Goal: Task Accomplishment & Management: Complete application form

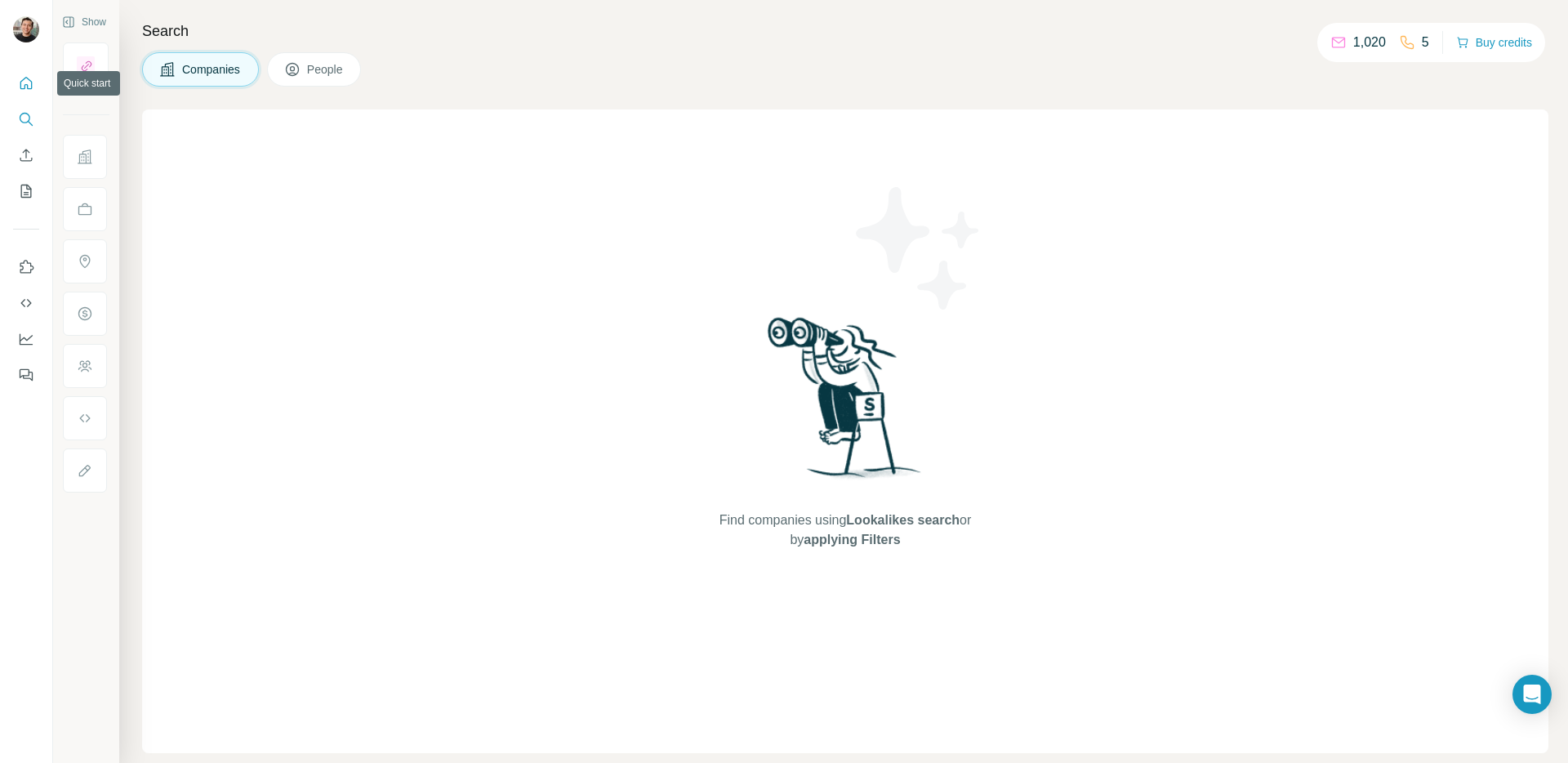
click at [24, 91] on icon "Quick start" at bounding box center [26, 83] width 17 height 17
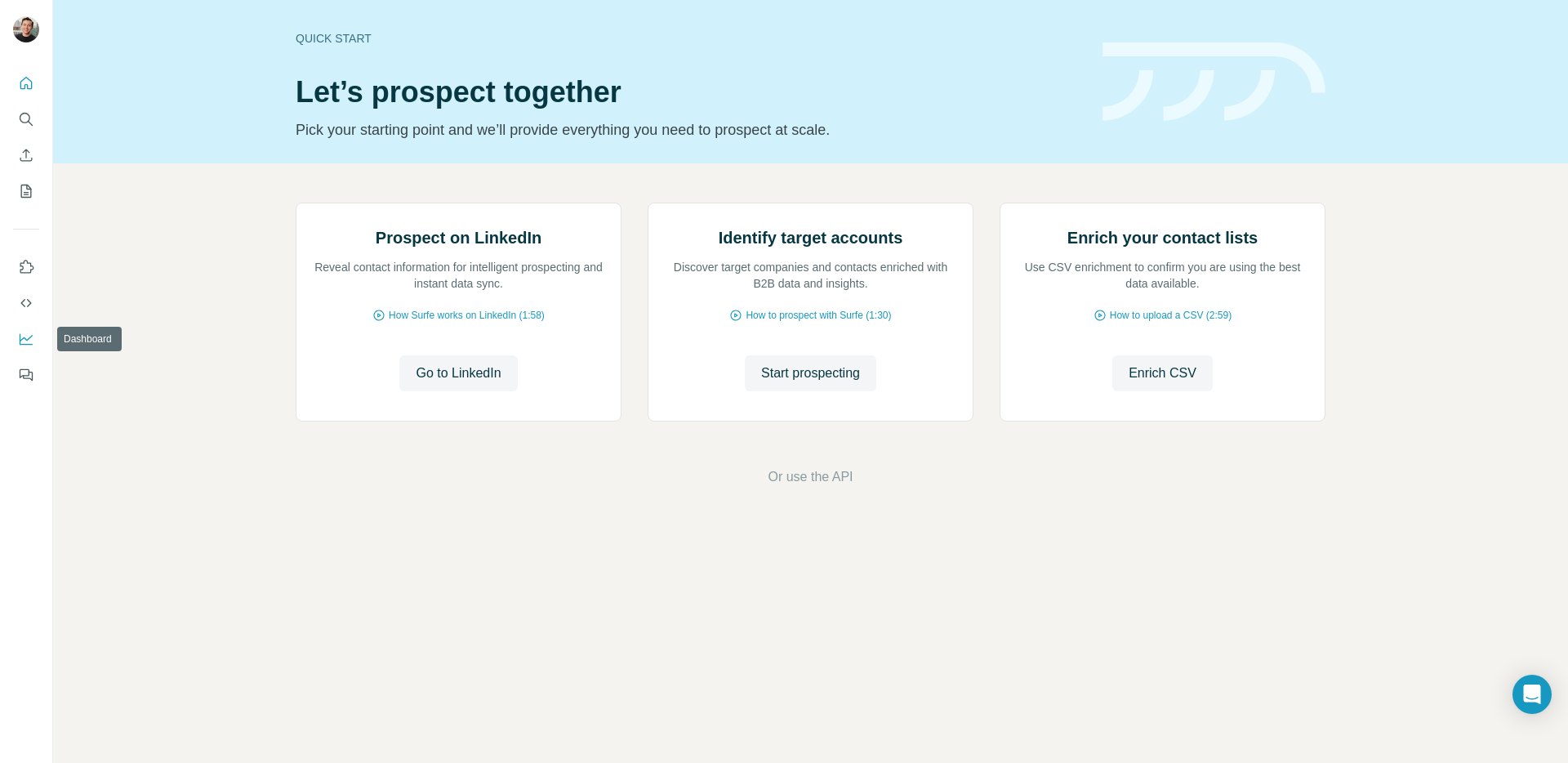
click at [29, 340] on icon "Dashboard" at bounding box center [26, 339] width 17 height 17
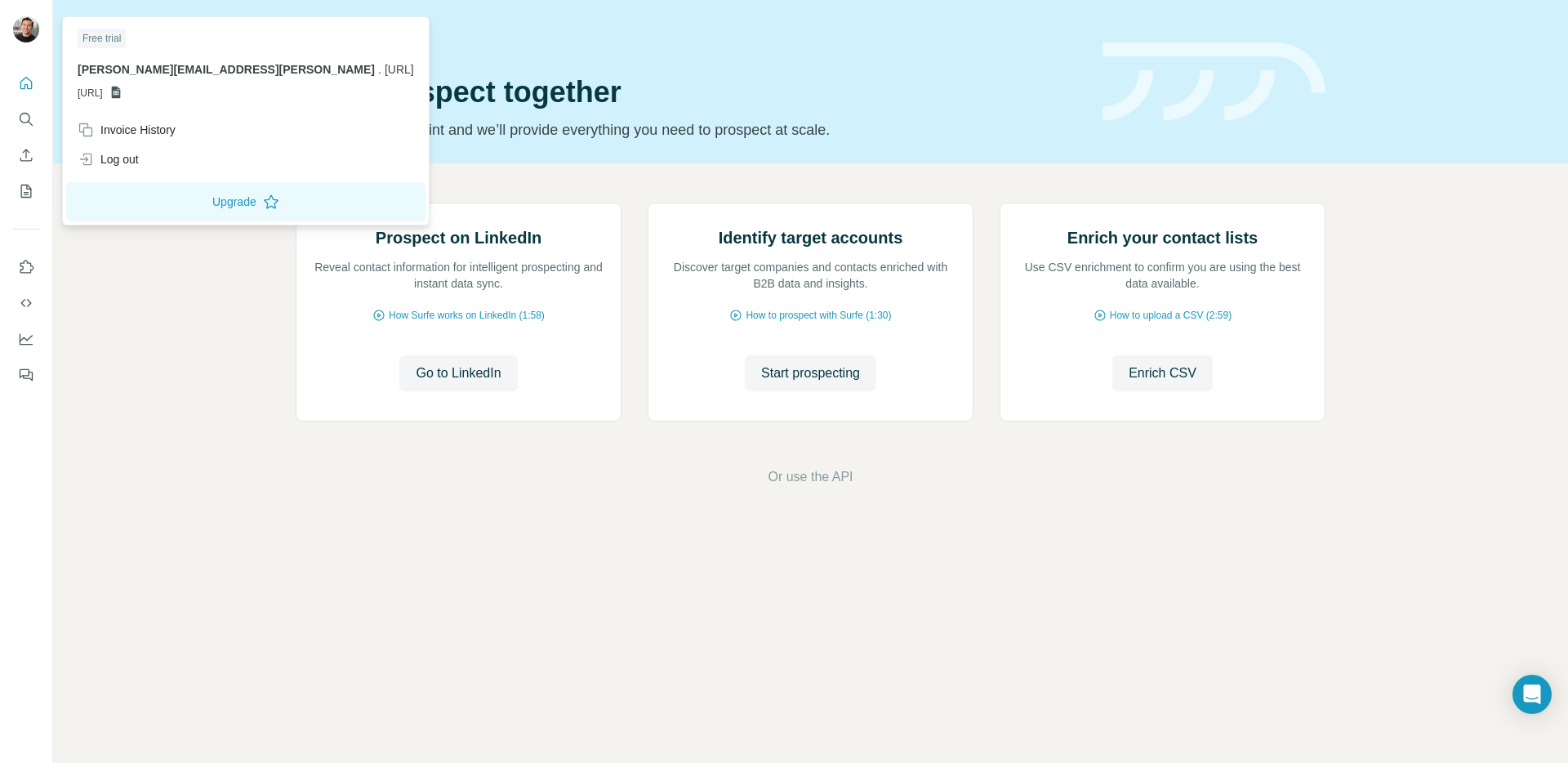
click at [29, 31] on img at bounding box center [26, 30] width 26 height 26
click at [156, 197] on button "Upgrade" at bounding box center [245, 201] width 359 height 39
click at [1127, 49] on img at bounding box center [1215, 82] width 223 height 79
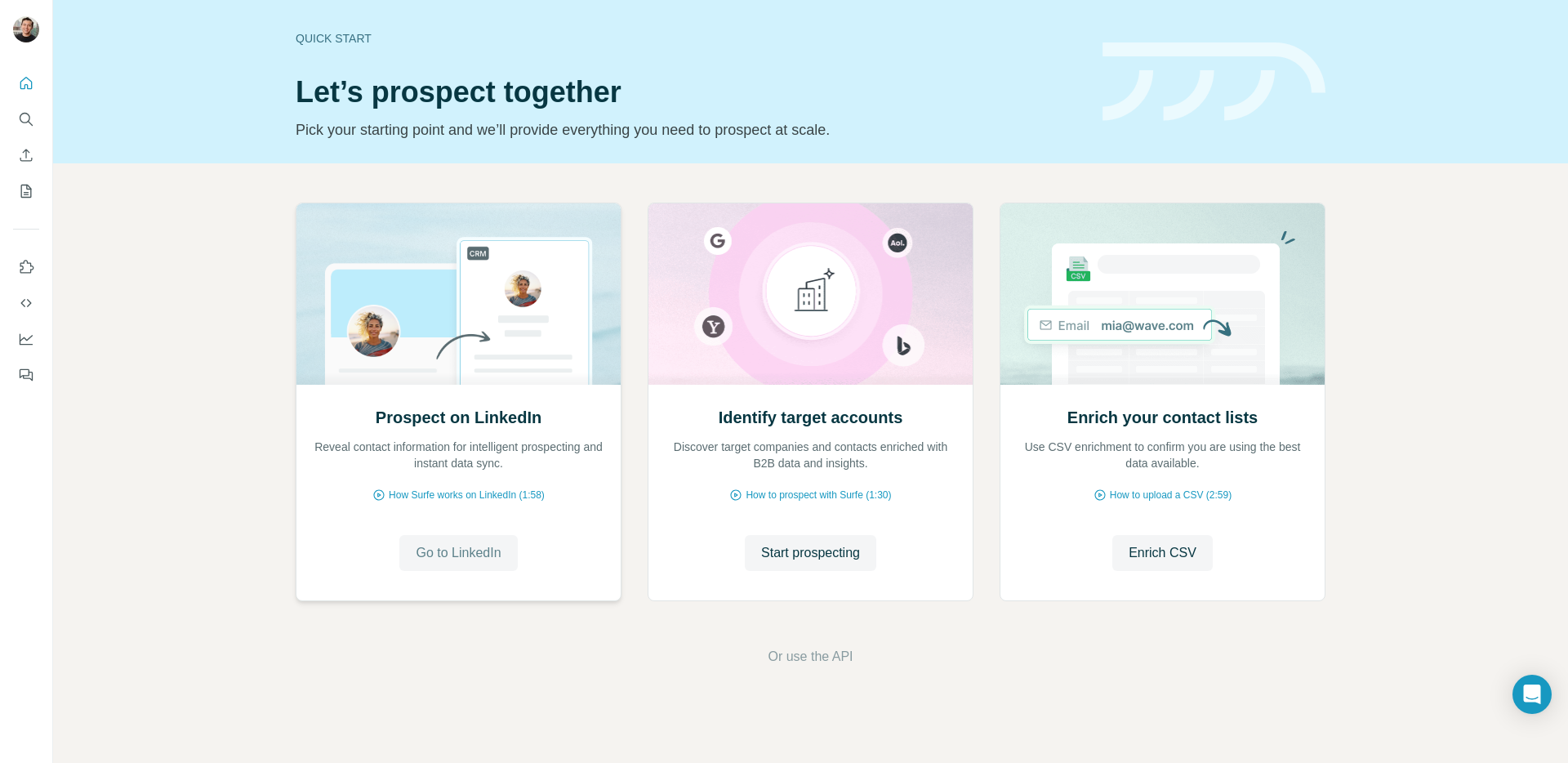
click at [439, 544] on span "Go to LinkedIn" at bounding box center [458, 553] width 85 height 20
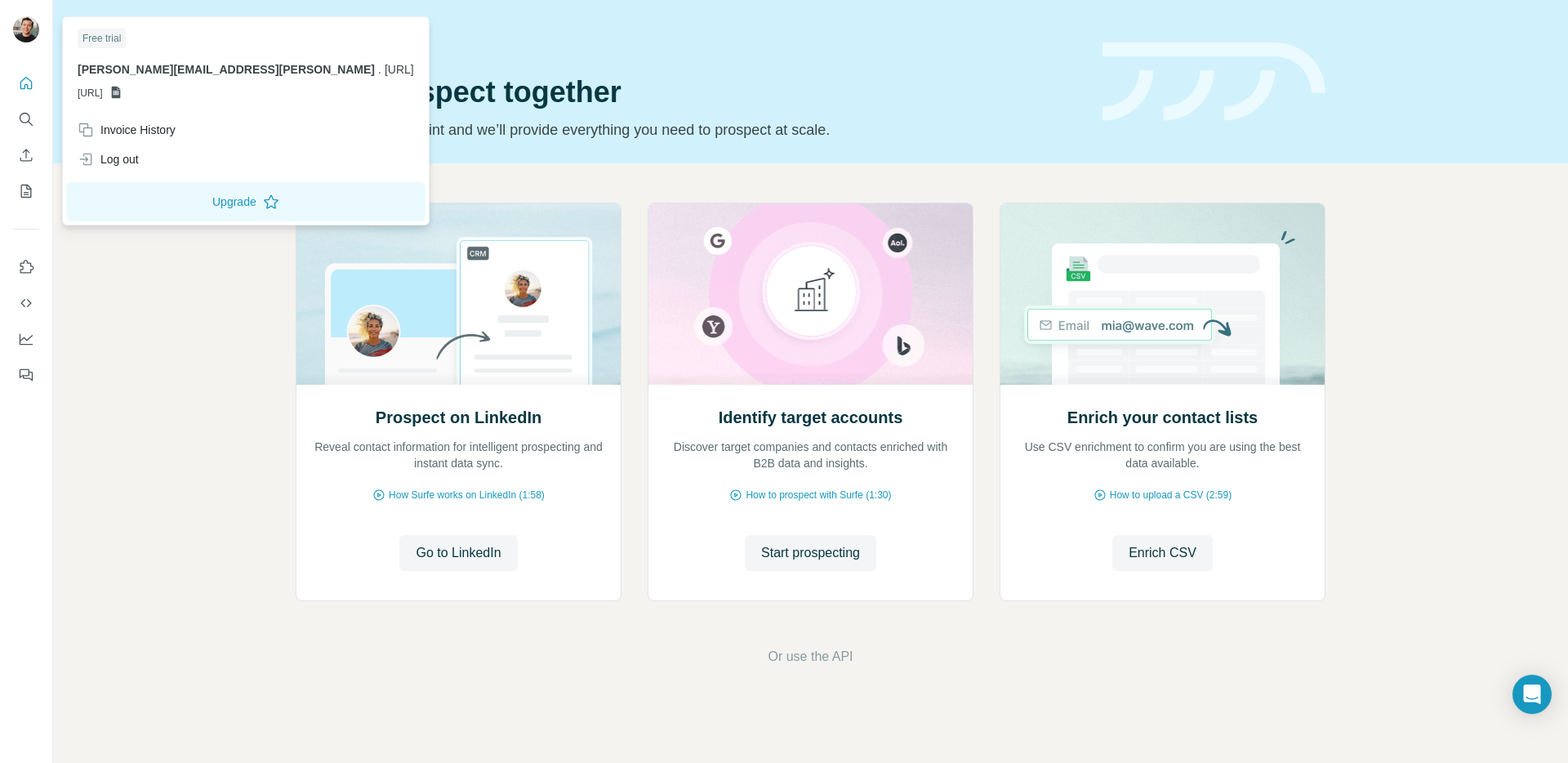
click at [21, 26] on img at bounding box center [26, 30] width 26 height 26
click at [263, 201] on icon at bounding box center [272, 201] width 17 height 17
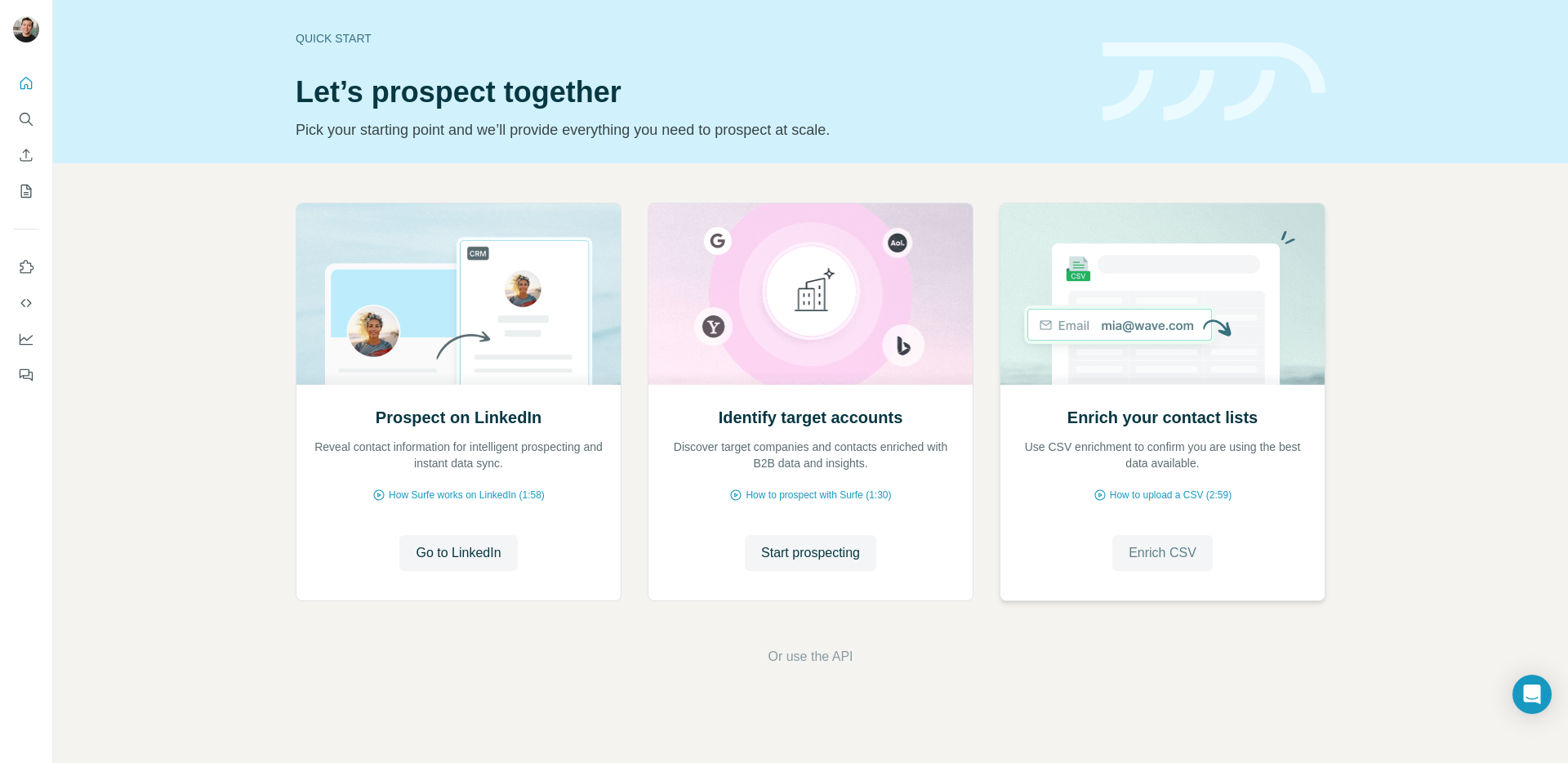
click at [1170, 548] on span "Enrich CSV" at bounding box center [1163, 553] width 68 height 20
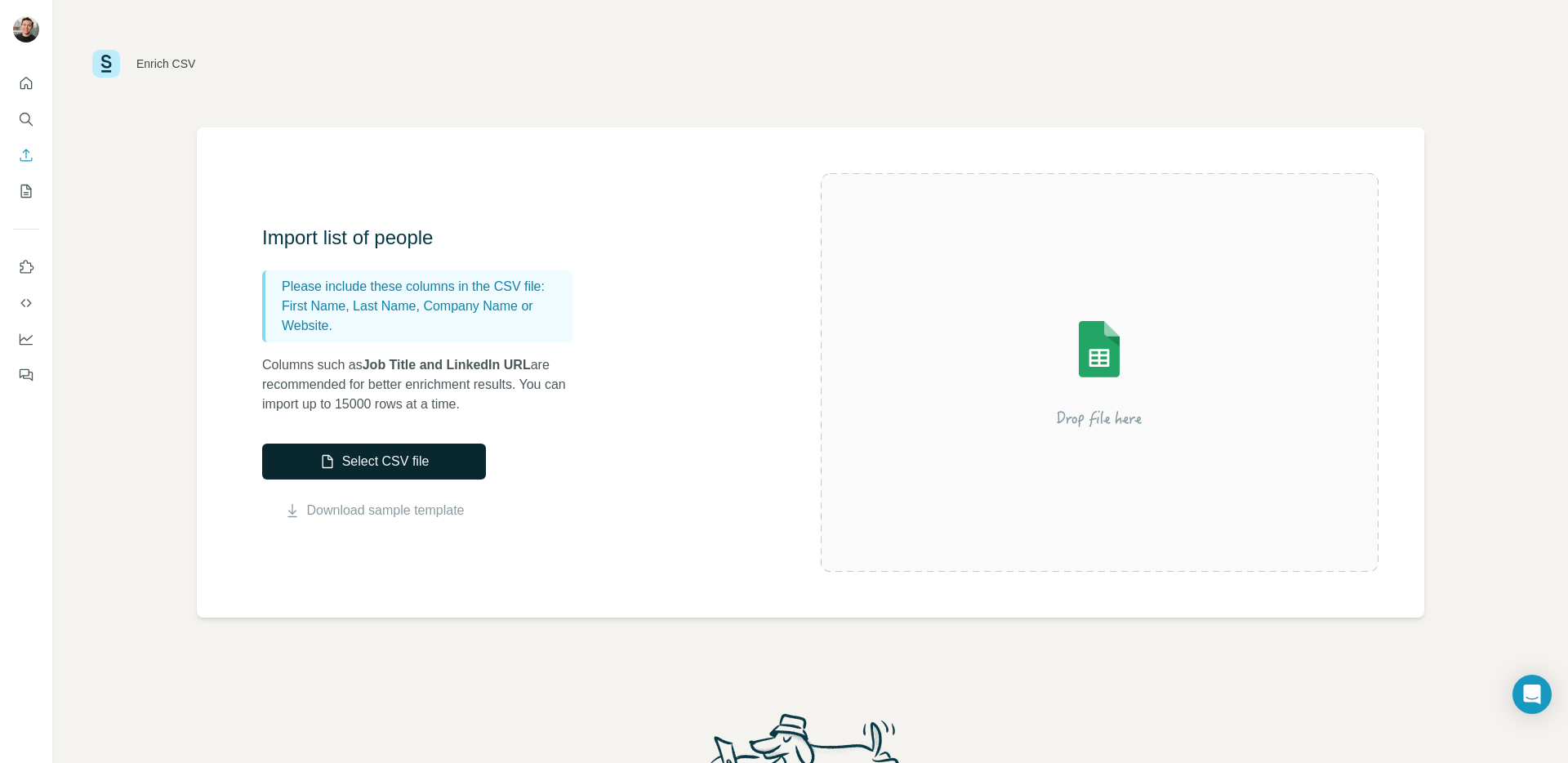
click at [441, 461] on button "Select CSV file" at bounding box center [374, 462] width 224 height 36
click at [428, 507] on link "Download sample template" at bounding box center [386, 510] width 158 height 20
click at [425, 462] on button "Select CSV file" at bounding box center [374, 462] width 224 height 36
click at [422, 459] on button "Select CSV file" at bounding box center [374, 462] width 224 height 36
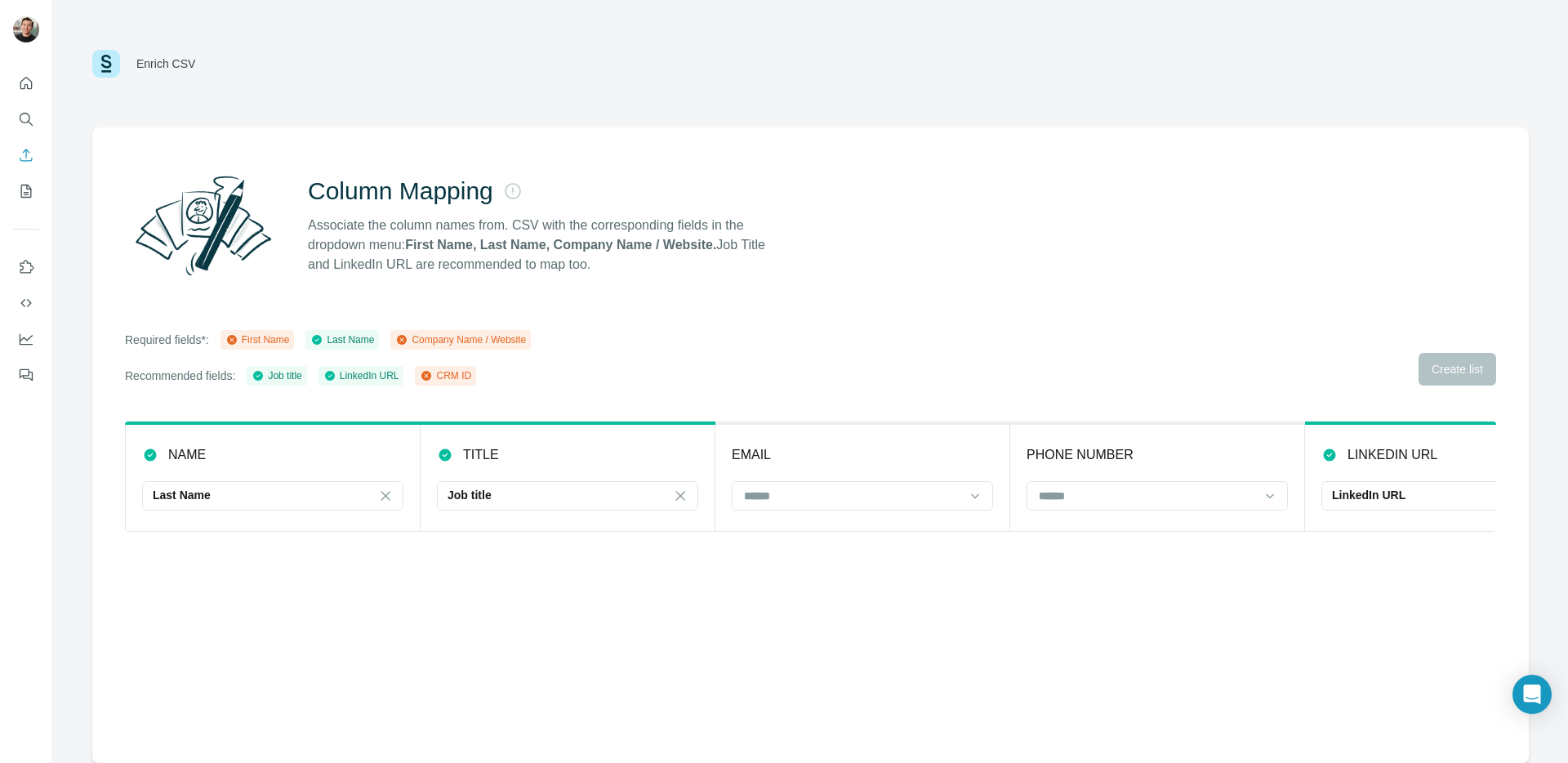
click at [700, 643] on div "Column Mapping Associate the column names from. CSV with the corresponding fiel…" at bounding box center [811, 445] width 1437 height 636
click at [848, 287] on div "Column Mapping Associate the column names from. CSV with the corresponding fiel…" at bounding box center [811, 445] width 1437 height 636
click at [26, 153] on icon "Enrich CSV" at bounding box center [26, 154] width 12 height 12
click at [902, 493] on input at bounding box center [852, 496] width 220 height 18
click at [1116, 623] on div "Column Mapping Associate the column names from. CSV with the corresponding fiel…" at bounding box center [811, 445] width 1437 height 636
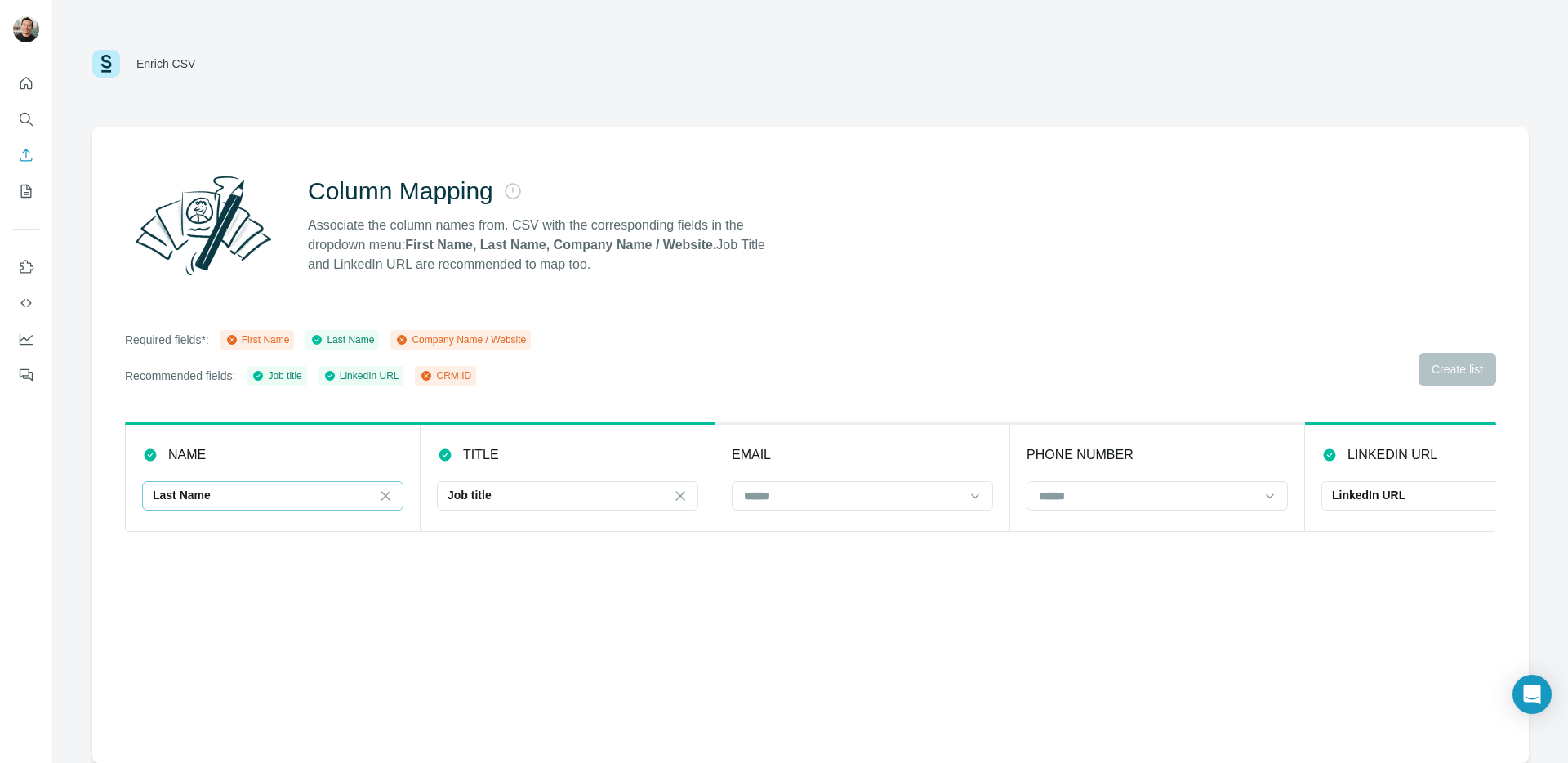
click at [232, 495] on div "Last Name" at bounding box center [263, 495] width 220 height 17
click at [700, 630] on div "Column Mapping Associate the column names from. CSV with the corresponding fiel…" at bounding box center [811, 445] width 1437 height 636
click at [20, 191] on icon "My lists" at bounding box center [26, 192] width 17 height 17
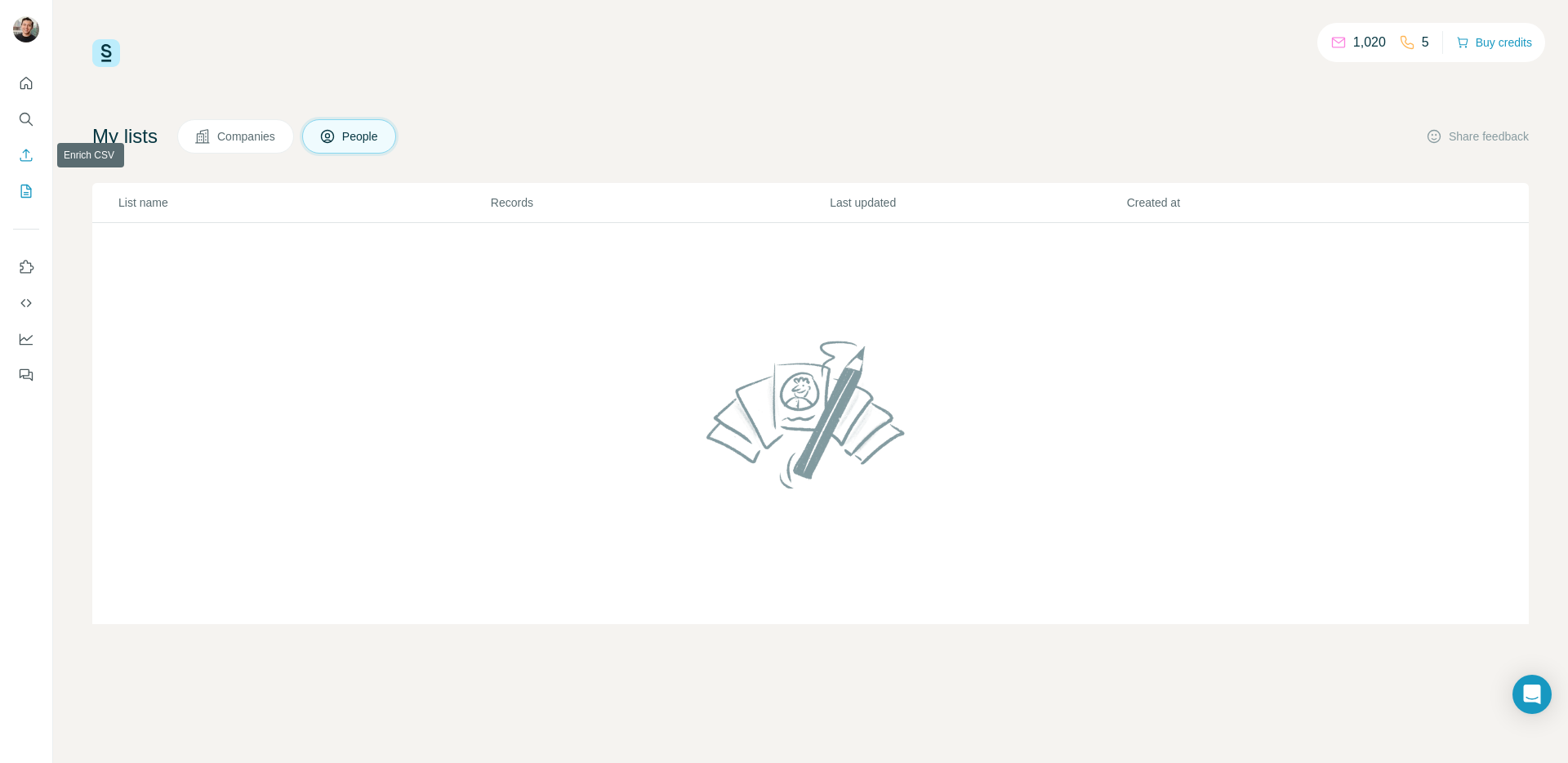
click at [28, 156] on icon "Enrich CSV" at bounding box center [26, 155] width 17 height 17
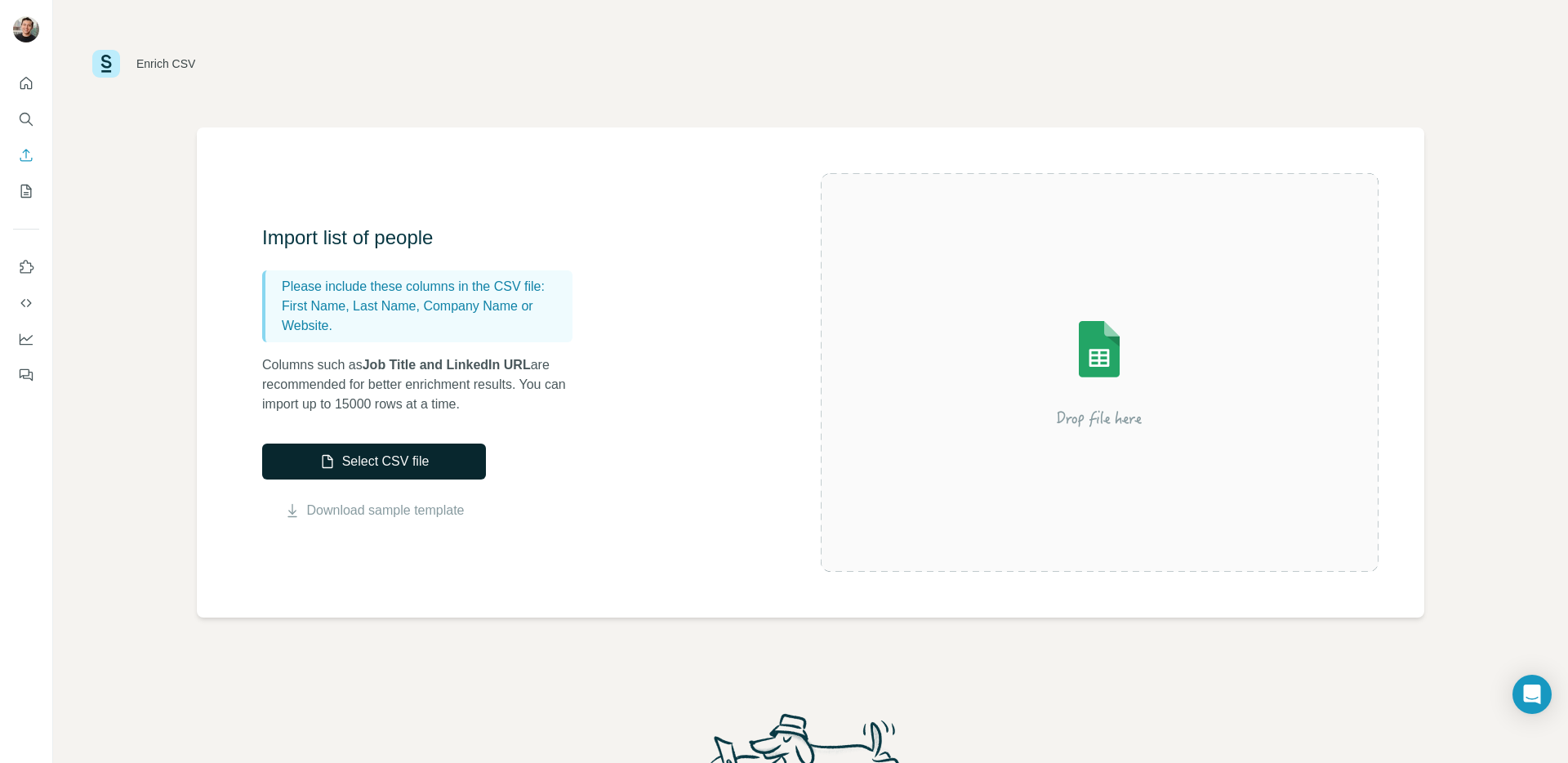
click at [379, 448] on button "Select CSV file" at bounding box center [374, 462] width 224 height 36
click at [441, 457] on button "Select CSV file" at bounding box center [374, 462] width 224 height 36
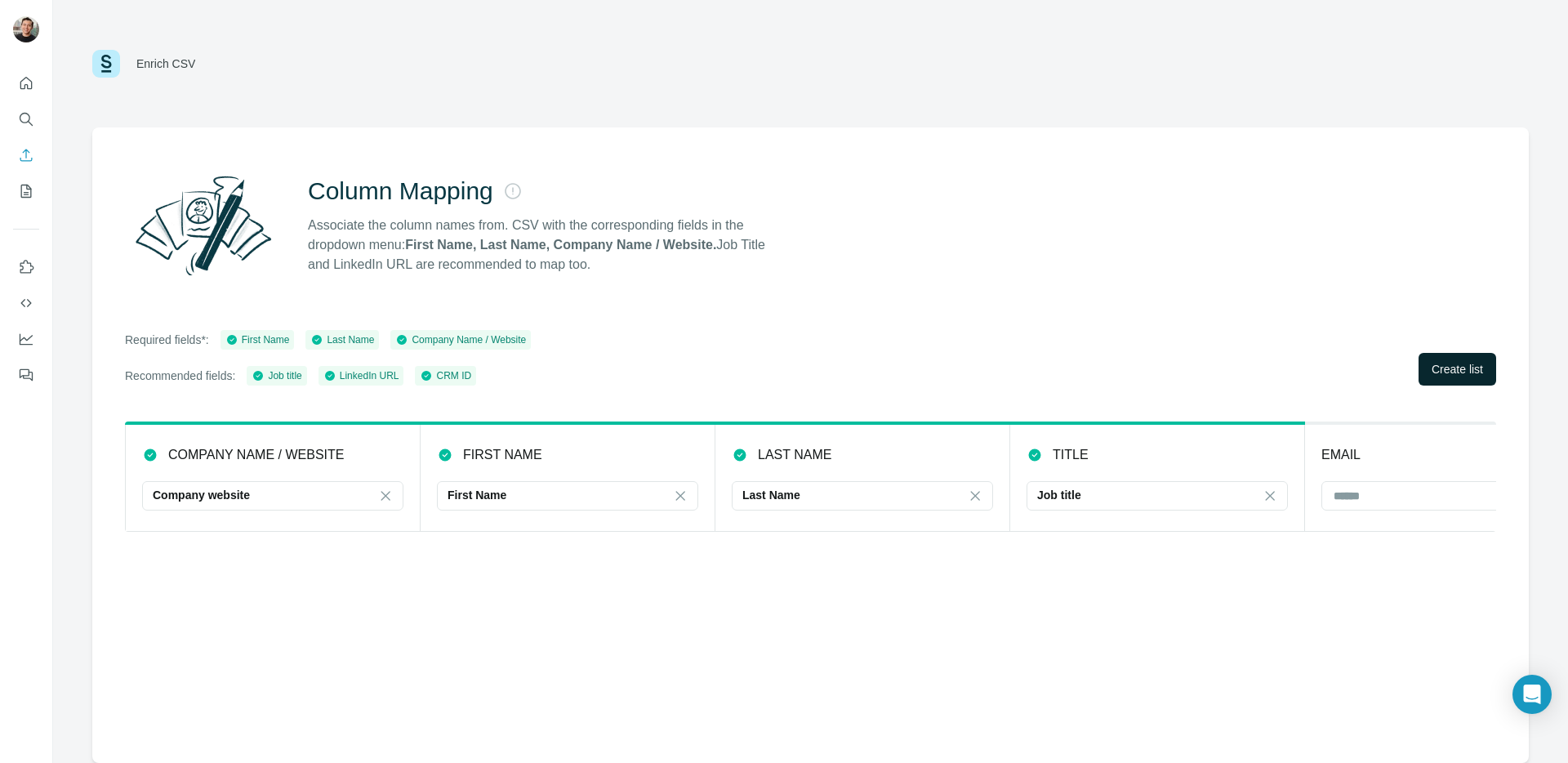
click at [1423, 370] on button "Create list" at bounding box center [1457, 369] width 78 height 33
click at [277, 699] on span "Close" at bounding box center [269, 705] width 30 height 17
click at [1369, 494] on input at bounding box center [1442, 496] width 220 height 18
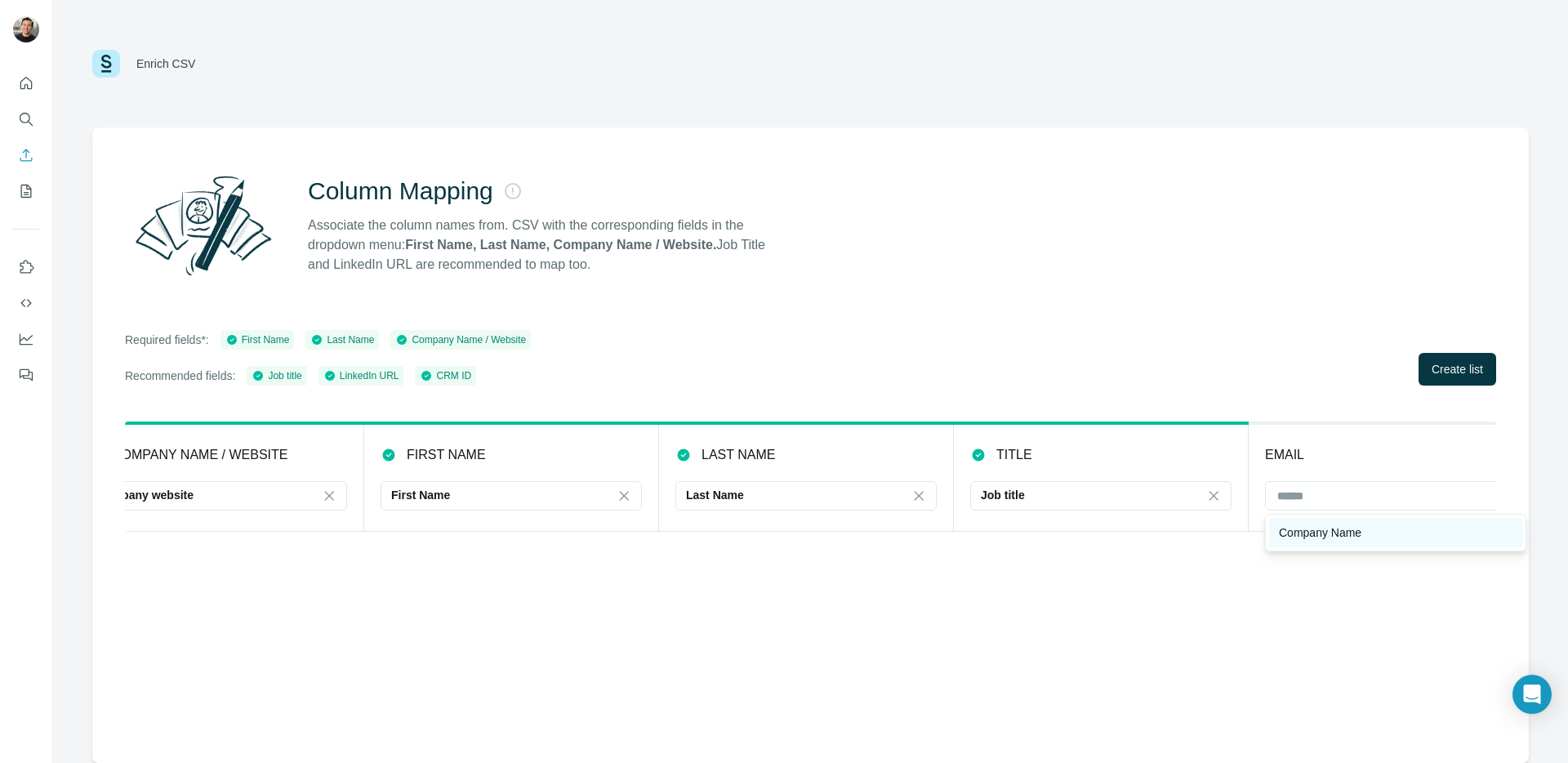
click at [1362, 536] on p "Company Name" at bounding box center [1320, 533] width 83 height 17
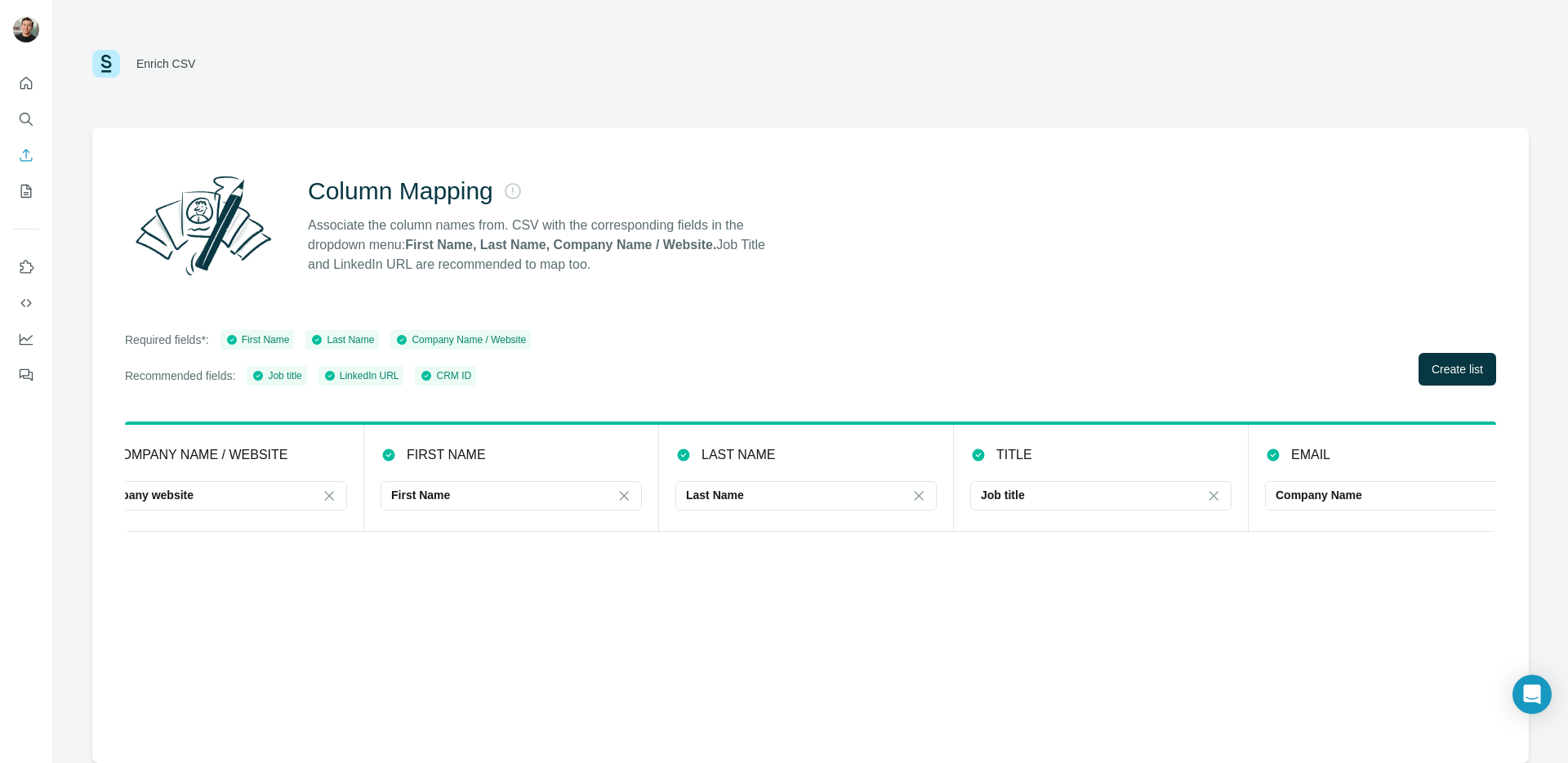
click at [1332, 585] on div "Column Mapping Associate the column names from. CSV with the corresponding fiel…" at bounding box center [811, 445] width 1437 height 636
click at [1432, 372] on span "Create list" at bounding box center [1457, 369] width 51 height 17
click at [21, 161] on icon "Enrich CSV" at bounding box center [26, 154] width 12 height 12
click at [18, 183] on icon "My lists" at bounding box center [26, 192] width 17 height 17
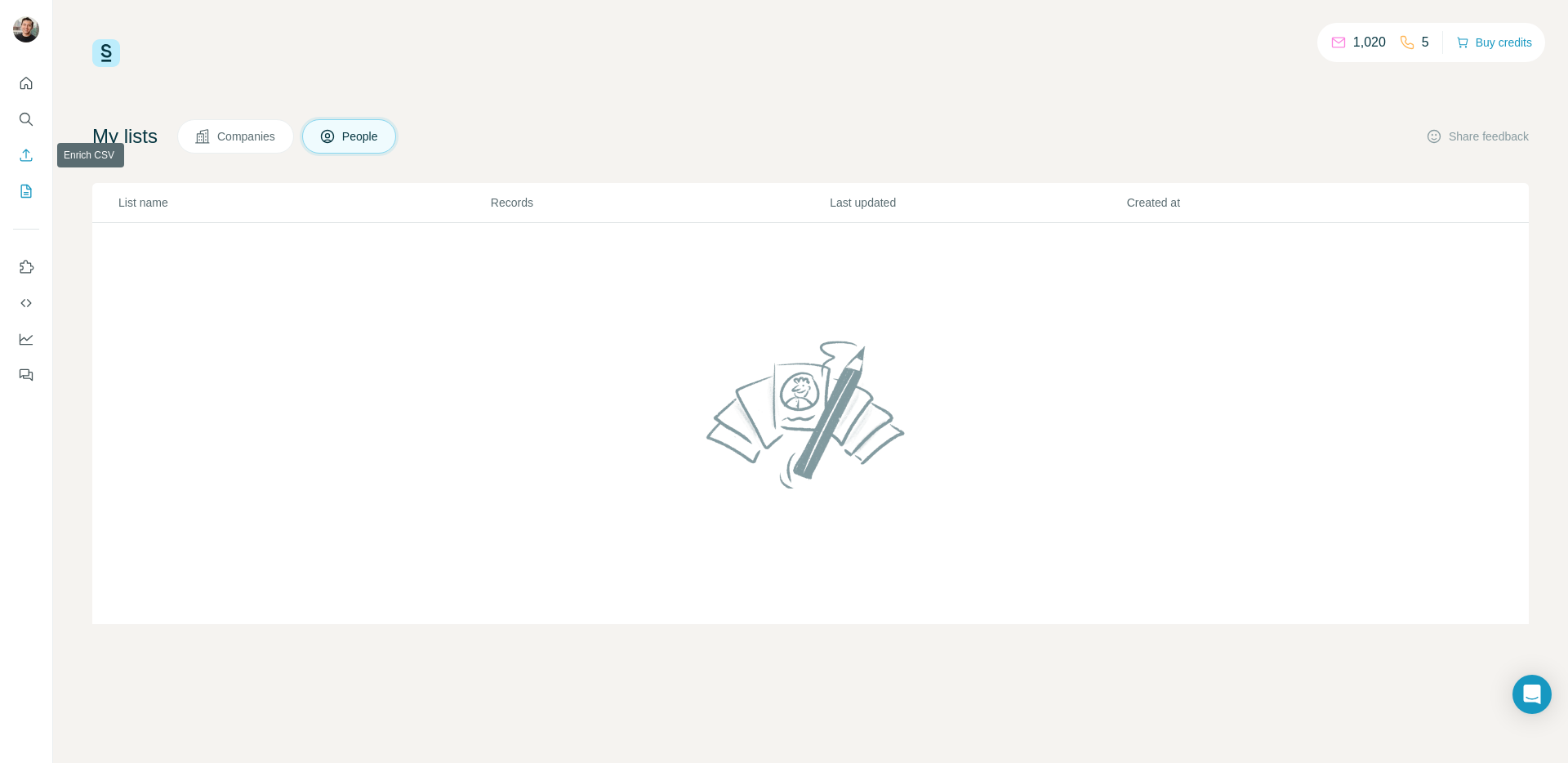
click at [26, 152] on icon "Enrich CSV" at bounding box center [26, 155] width 17 height 17
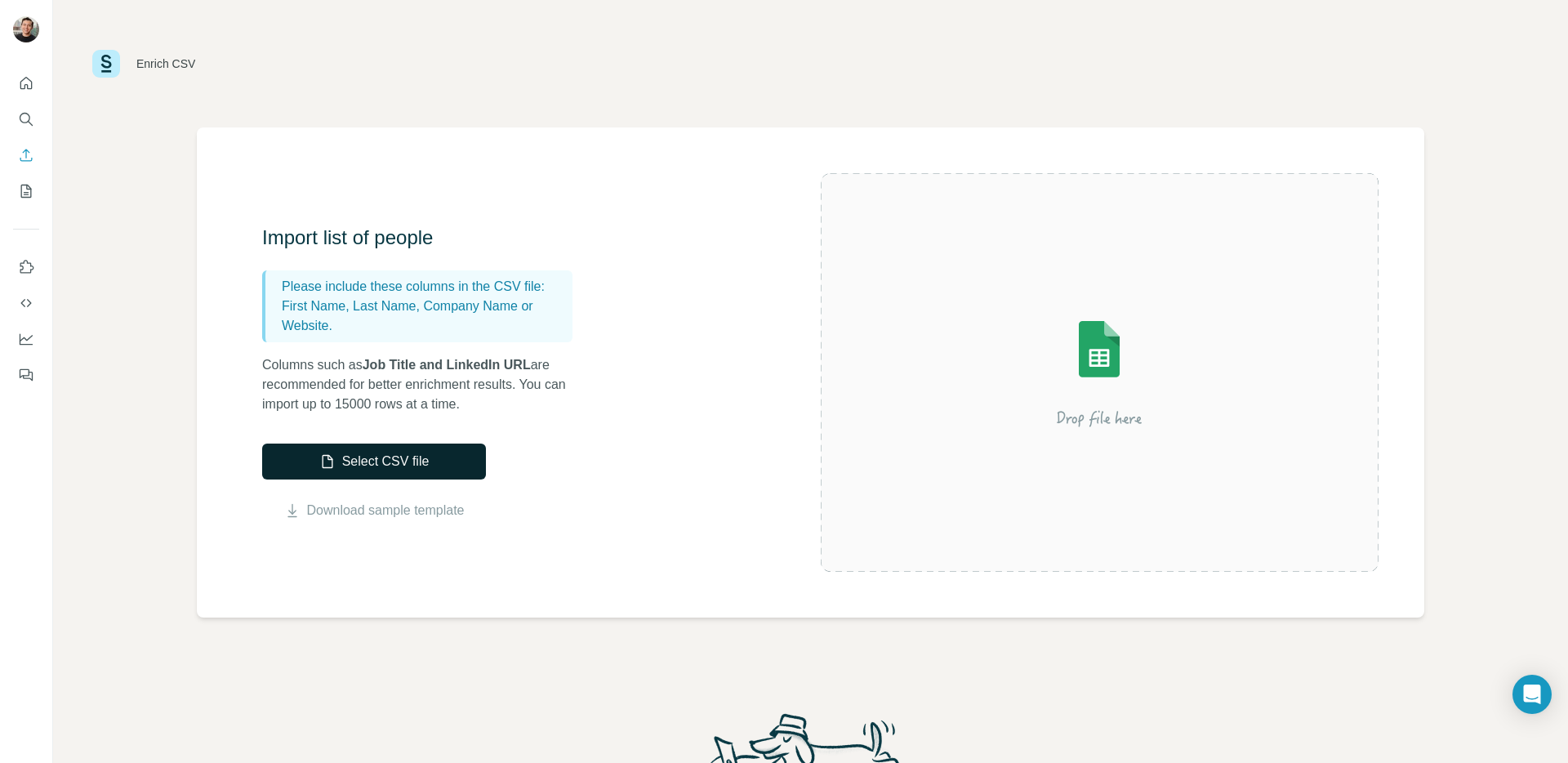
click at [328, 453] on icon "button" at bounding box center [328, 462] width 17 height 17
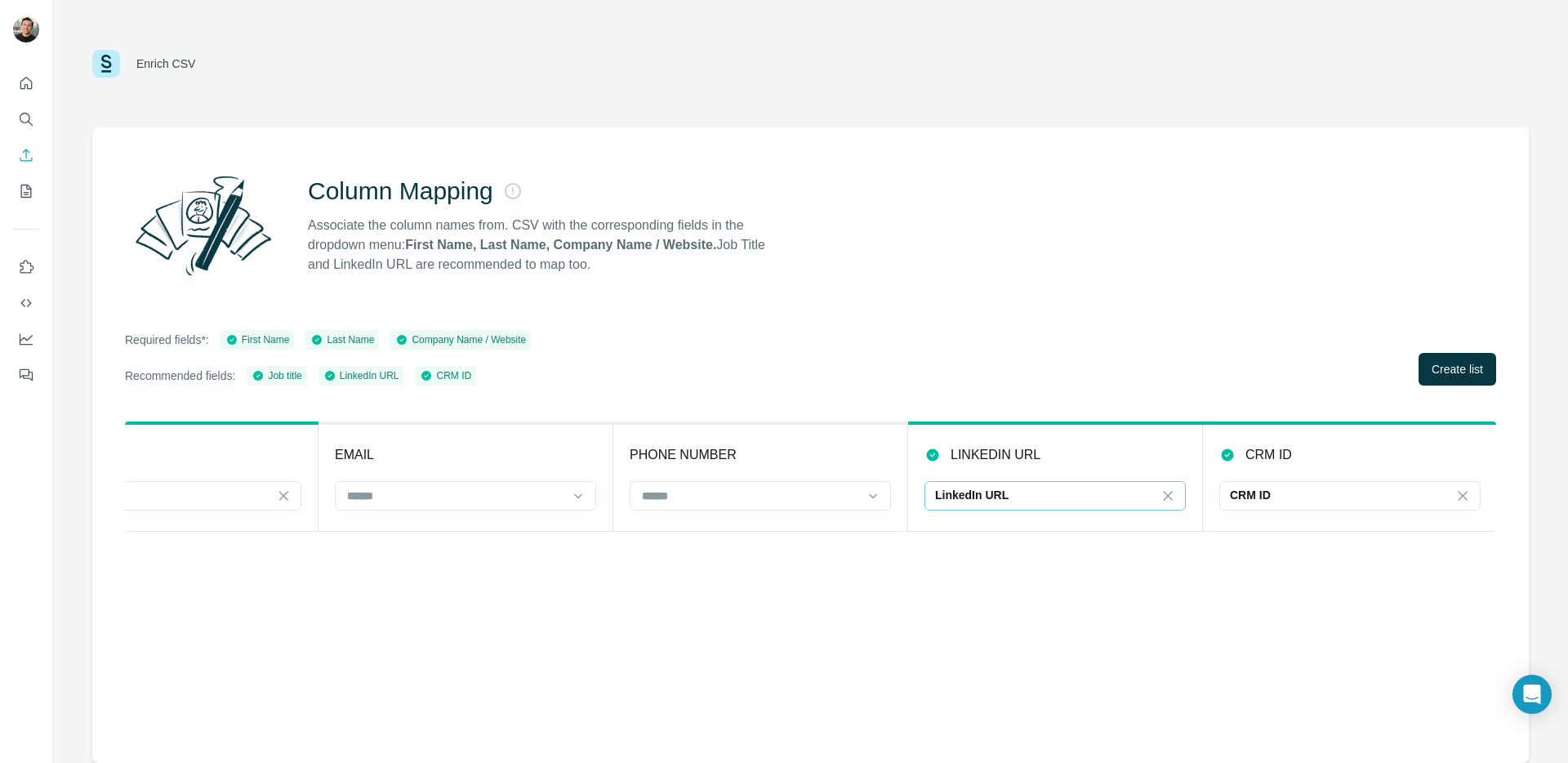
scroll to position [0, 988]
click at [840, 491] on input at bounding box center [749, 496] width 220 height 18
click at [817, 528] on div "Company Name" at bounding box center [759, 533] width 234 height 17
click at [539, 491] on input at bounding box center [453, 496] width 220 height 18
click at [518, 547] on div "No results. Let's try again!" at bounding box center [464, 537] width 253 height 39
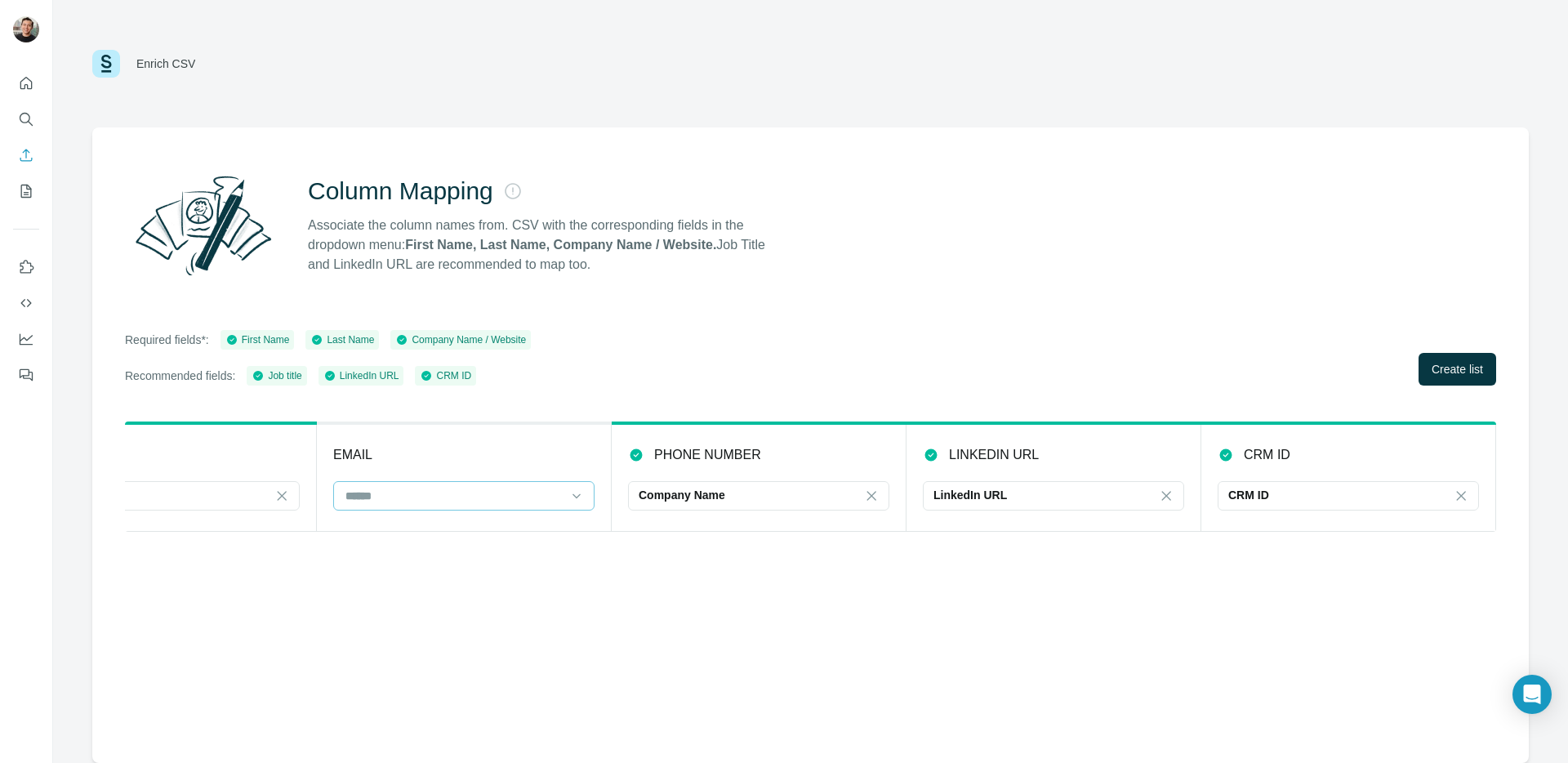
click at [520, 505] on div at bounding box center [453, 496] width 220 height 28
drag, startPoint x: 708, startPoint y: 498, endPoint x: 745, endPoint y: 496, distance: 37.1
click at [708, 498] on p "Company Name" at bounding box center [682, 495] width 87 height 17
click at [943, 576] on div "Column Mapping Associate the column names from. CSV with the corresponding fiel…" at bounding box center [811, 445] width 1437 height 636
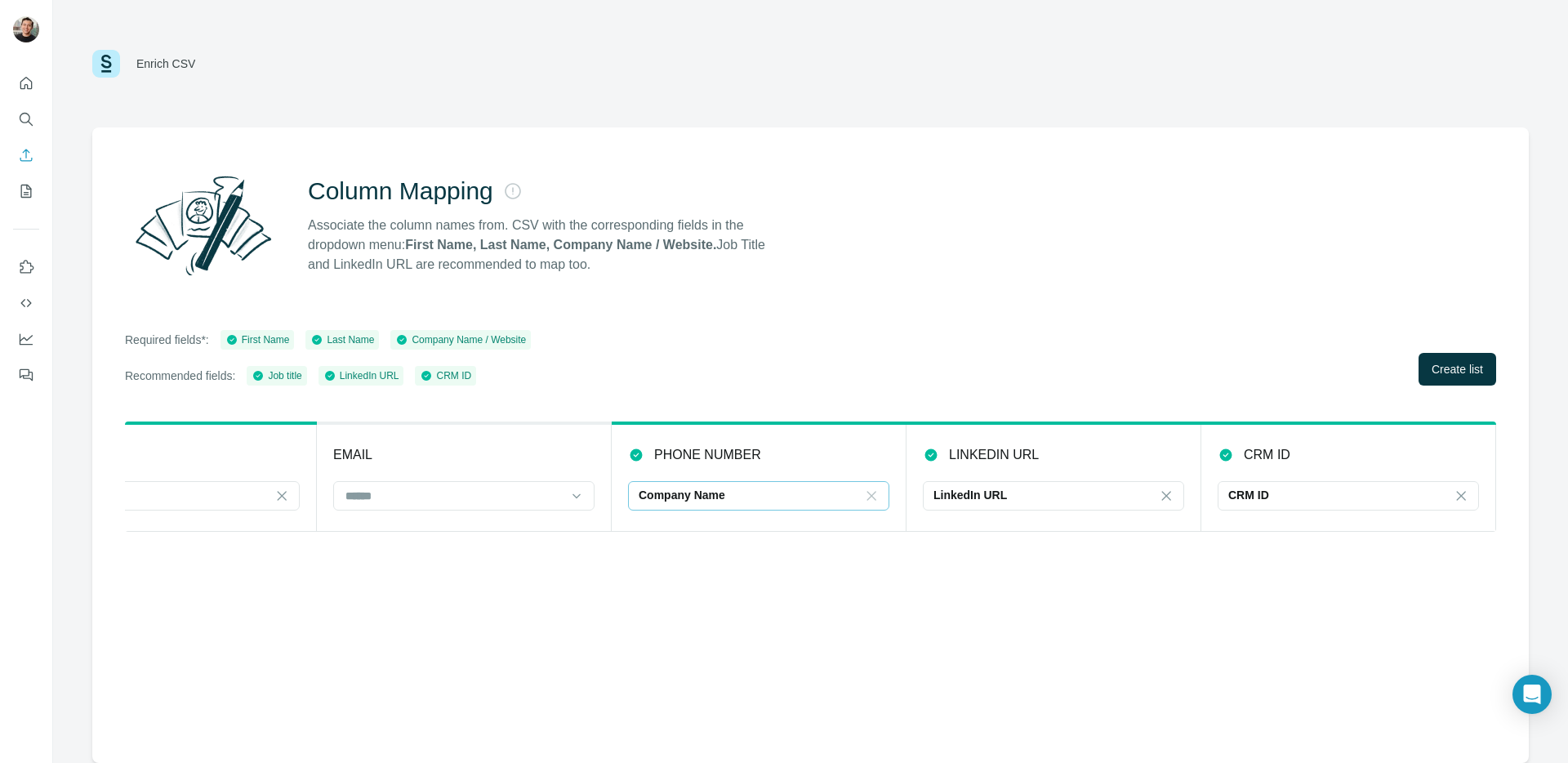
click at [878, 495] on icon at bounding box center [872, 496] width 17 height 17
click at [895, 633] on div "Column Mapping Associate the column names from. CSV with the corresponding fiel…" at bounding box center [811, 445] width 1437 height 636
click at [32, 196] on icon "My lists" at bounding box center [26, 192] width 17 height 17
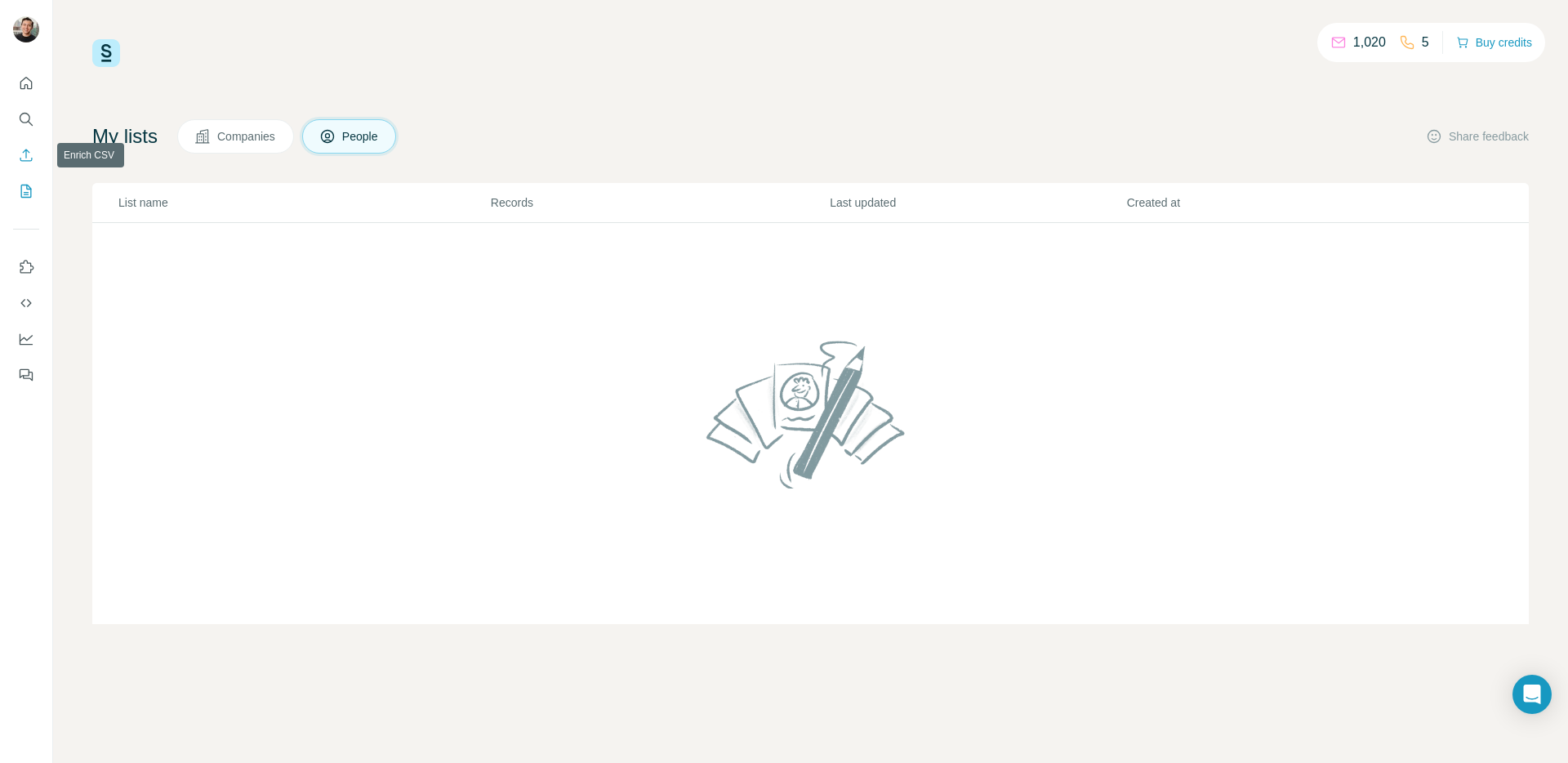
click at [29, 153] on icon "Enrich CSV" at bounding box center [26, 154] width 12 height 12
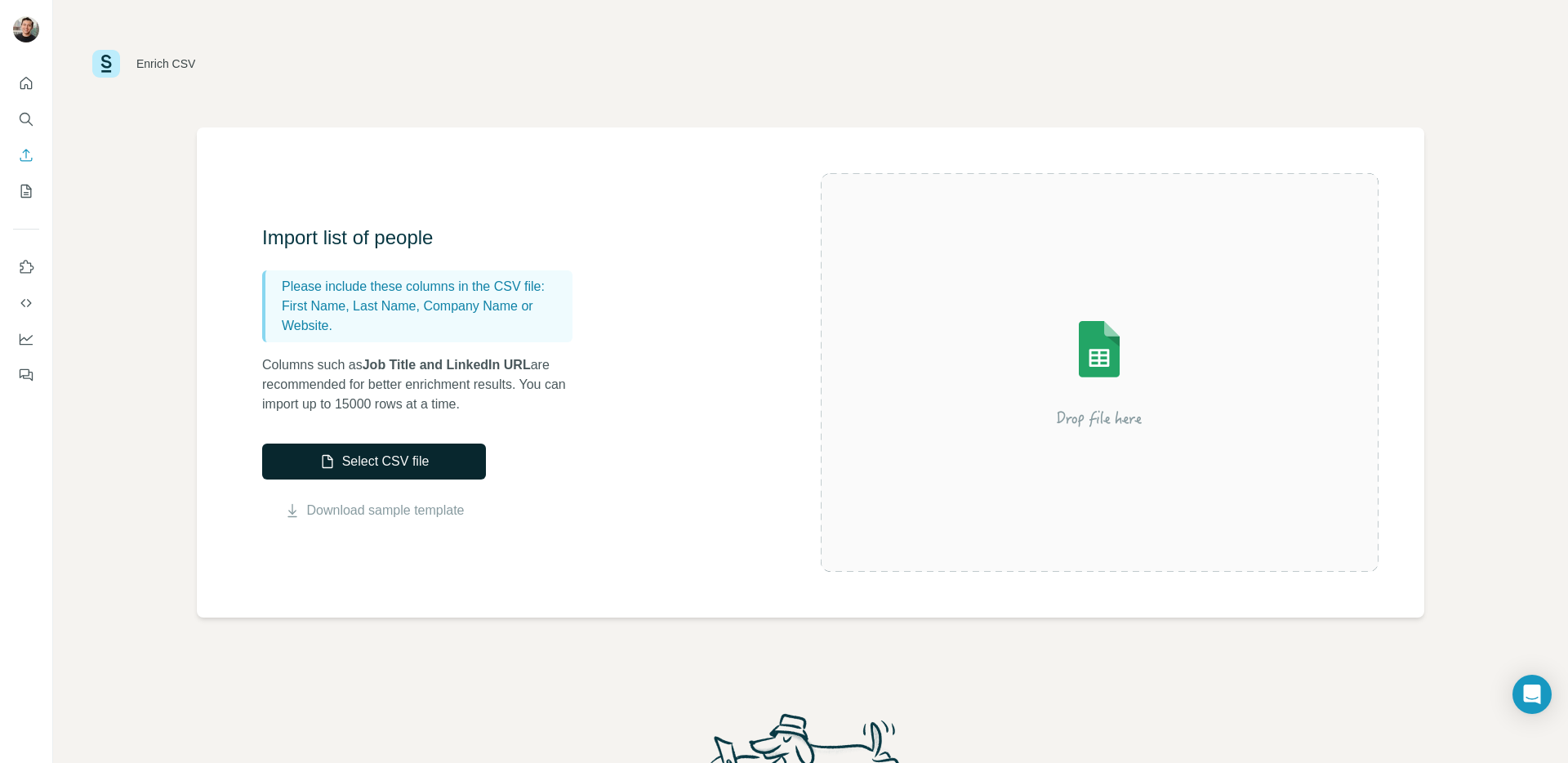
click at [433, 464] on button "Select CSV file" at bounding box center [374, 462] width 224 height 36
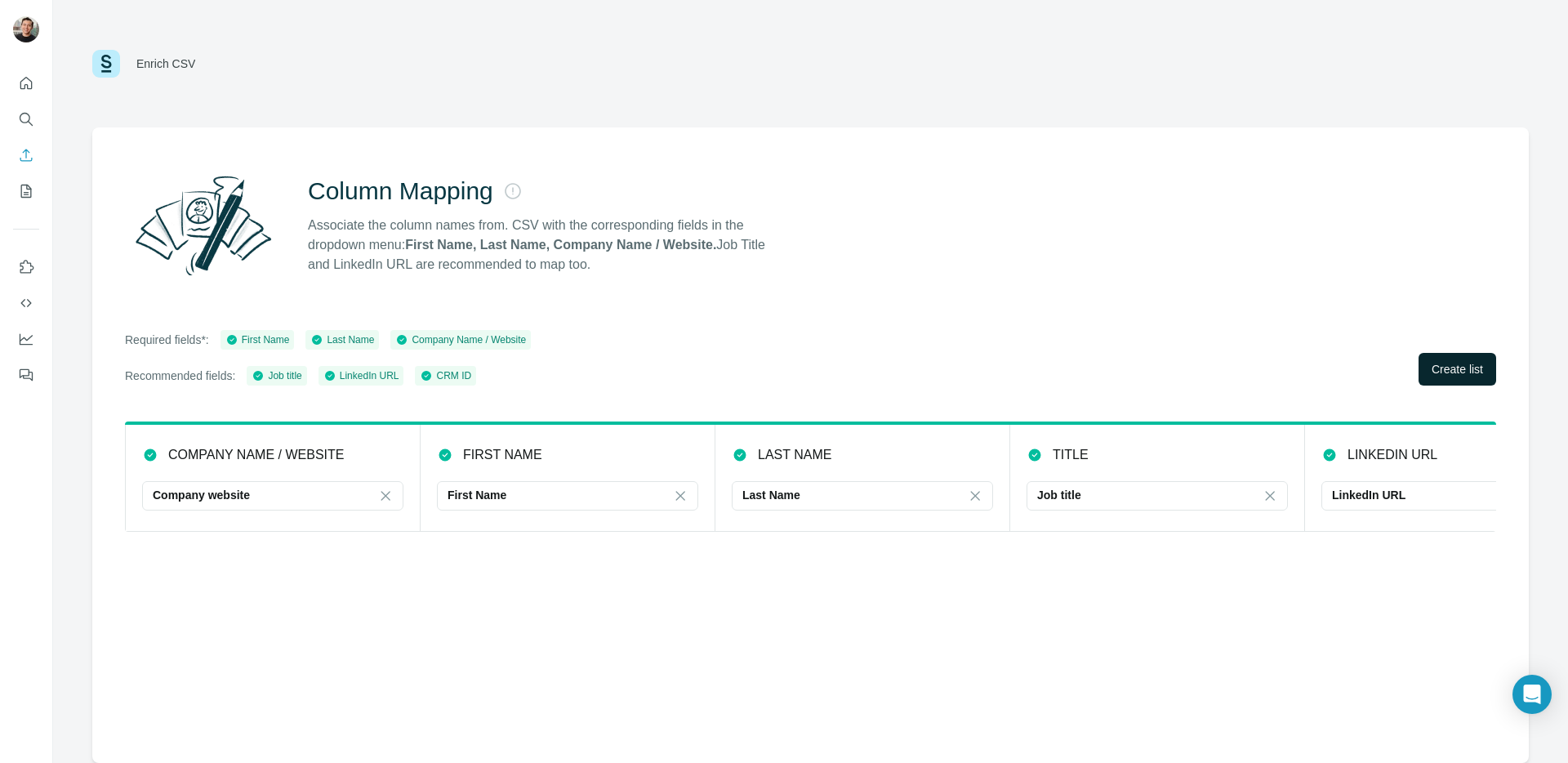
click at [1468, 377] on button "Create list" at bounding box center [1457, 369] width 78 height 33
click at [1476, 370] on span "Create list" at bounding box center [1457, 369] width 51 height 17
click at [28, 191] on icon "My lists" at bounding box center [26, 192] width 17 height 17
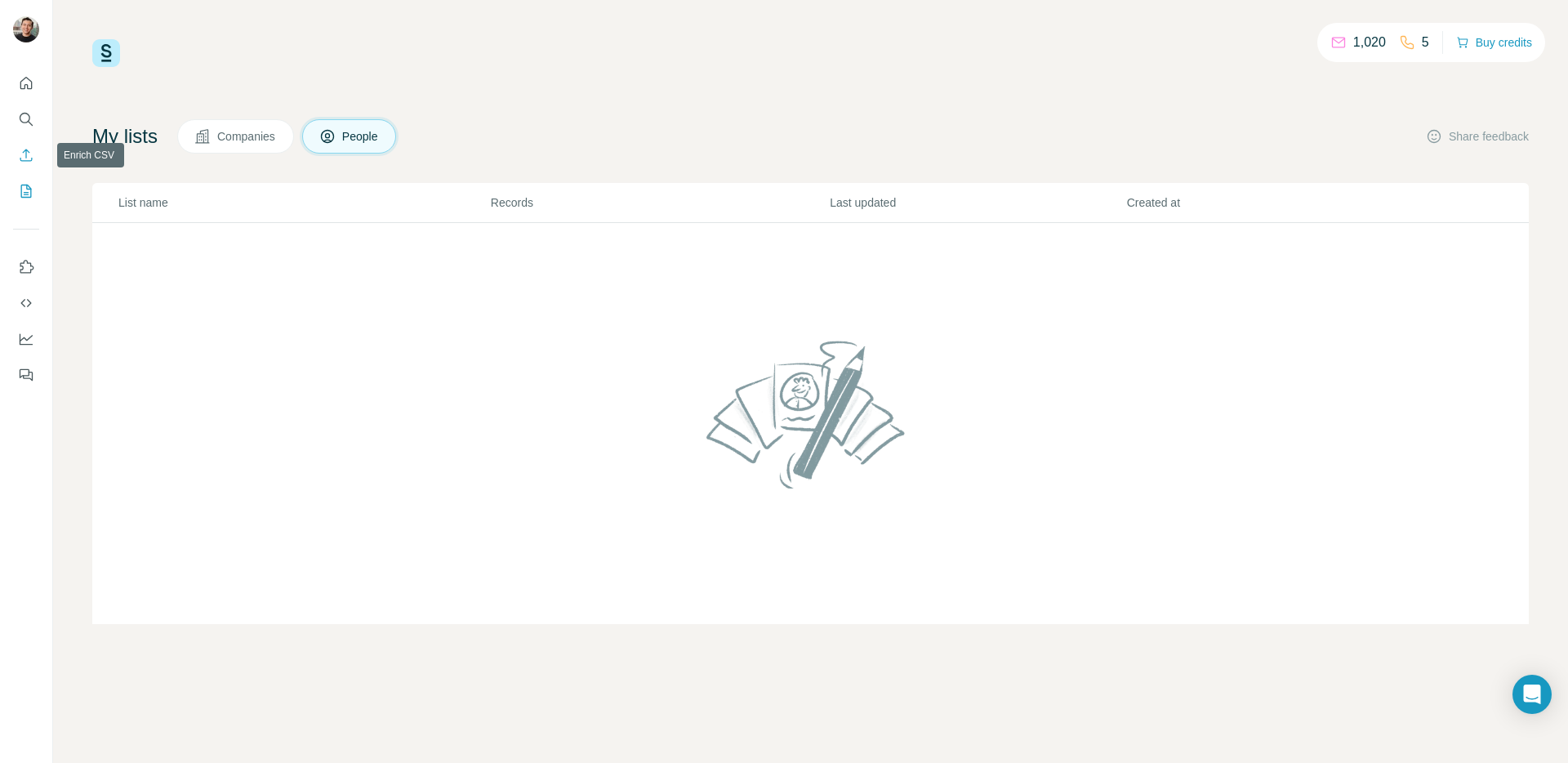
click at [26, 159] on icon "Enrich CSV" at bounding box center [26, 155] width 17 height 17
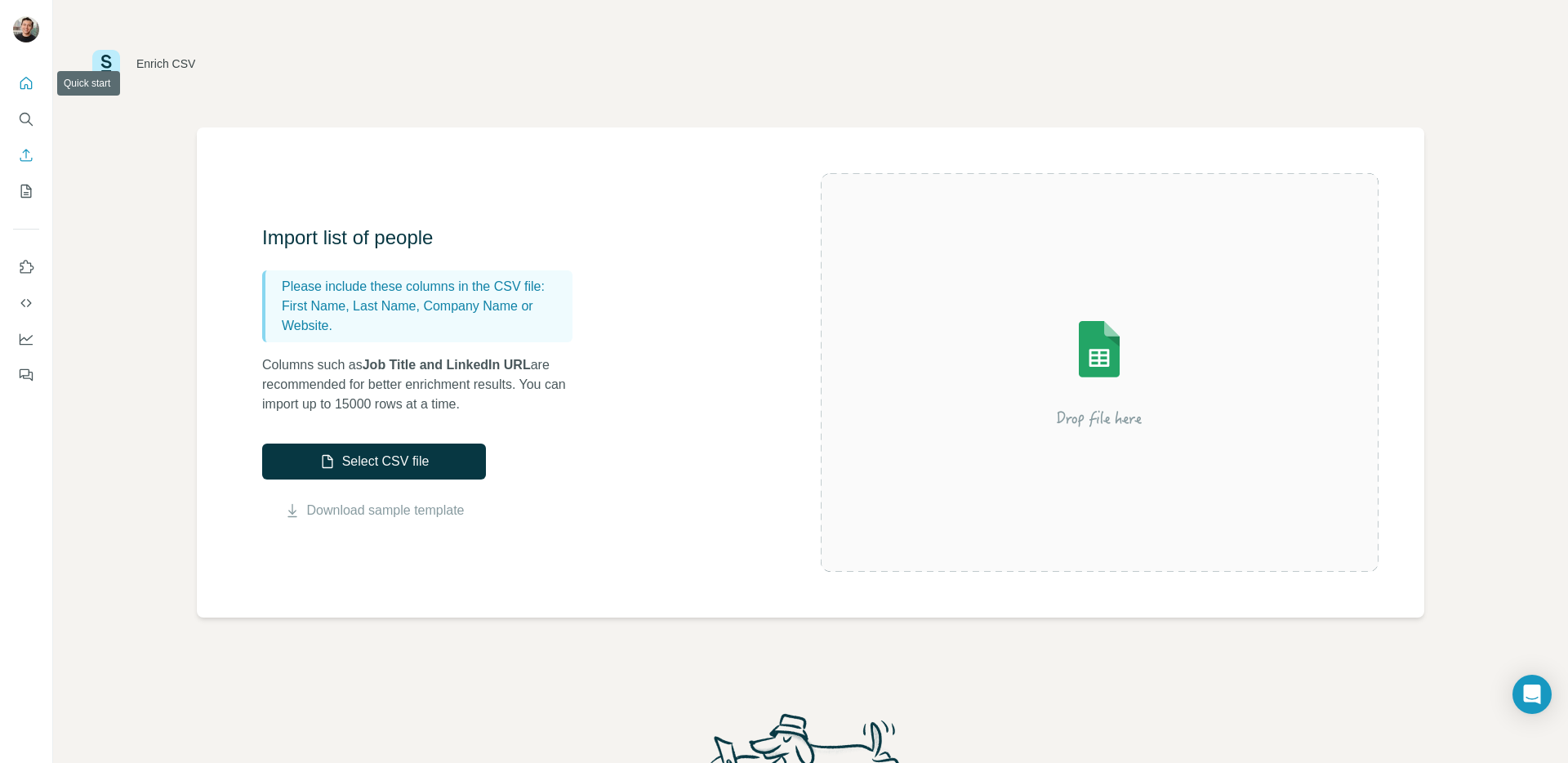
click at [26, 85] on icon "Quick start" at bounding box center [26, 83] width 17 height 17
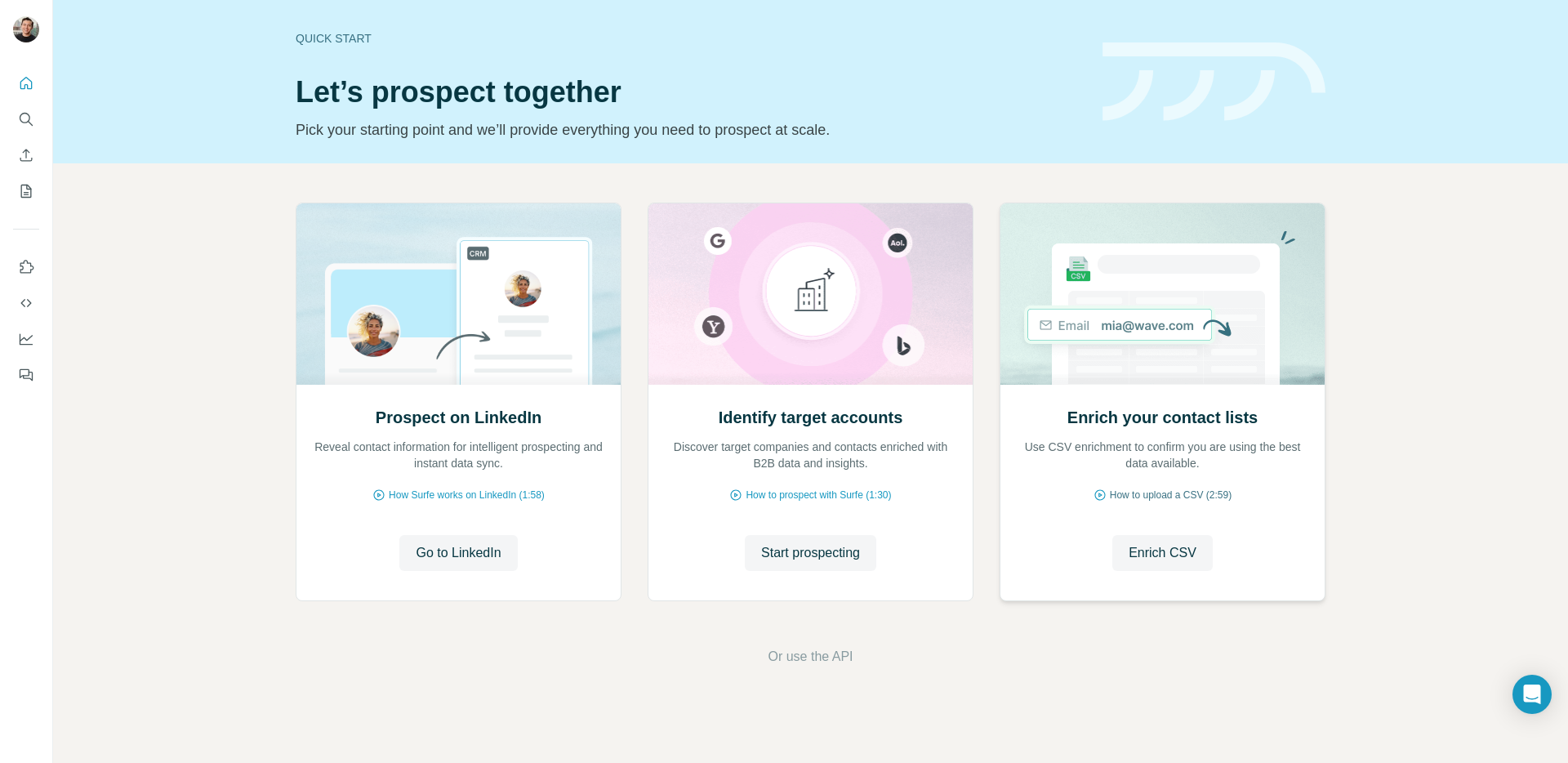
click at [1189, 490] on span "How to upload a CSV (2:59)" at bounding box center [1170, 495] width 121 height 15
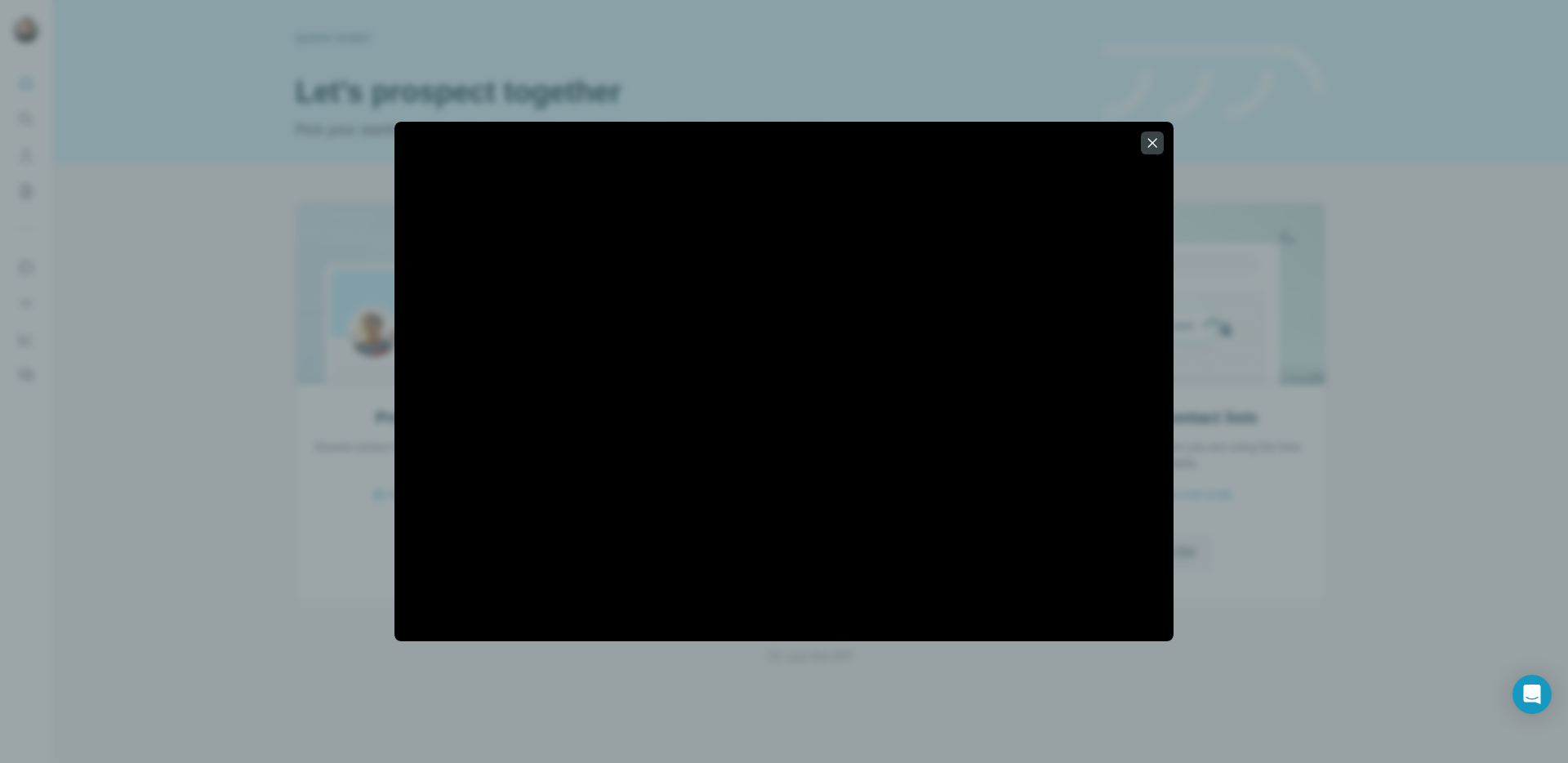
click at [469, 55] on div at bounding box center [784, 382] width 1568 height 763
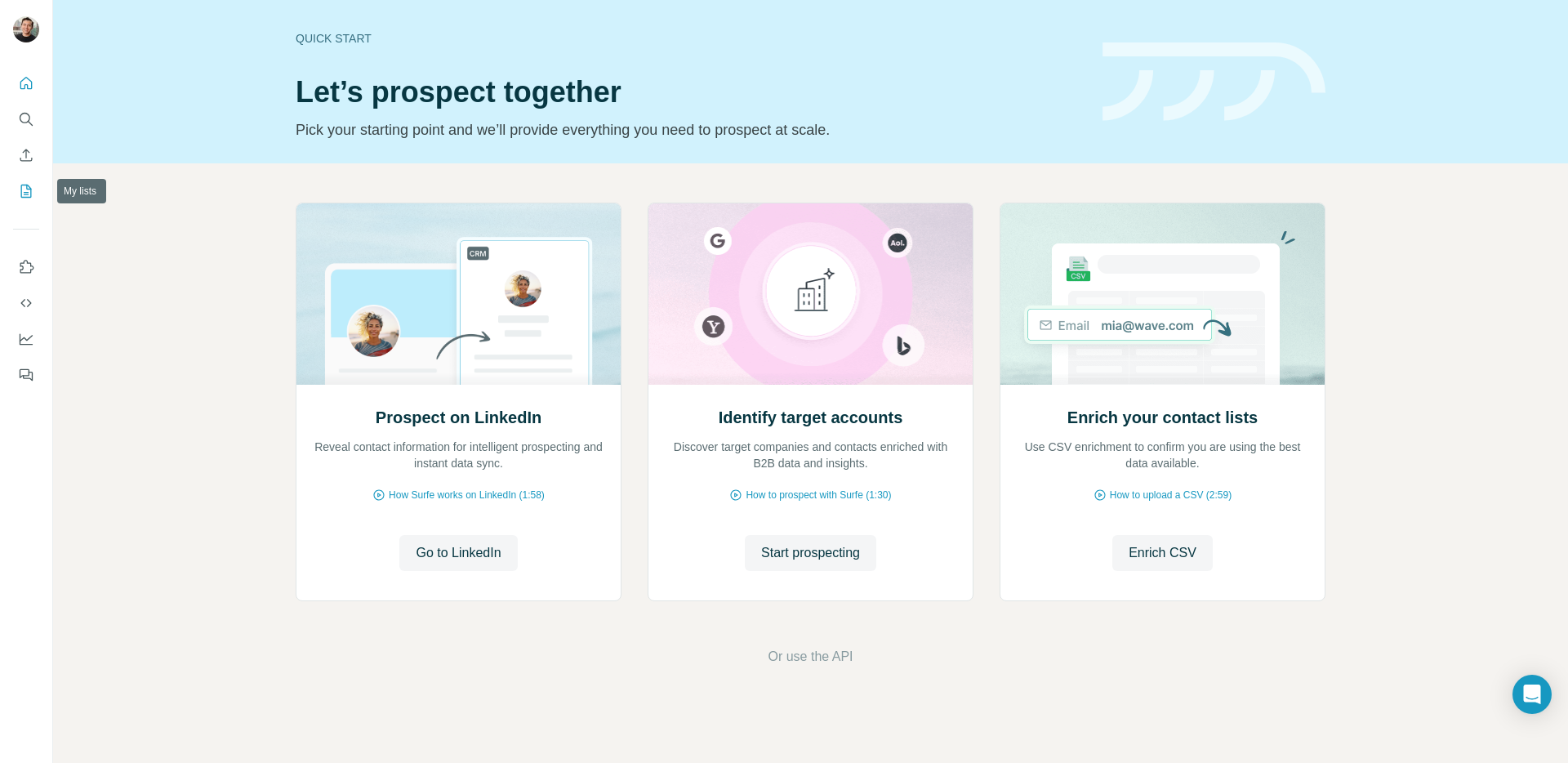
click at [22, 191] on icon "My lists" at bounding box center [26, 192] width 17 height 17
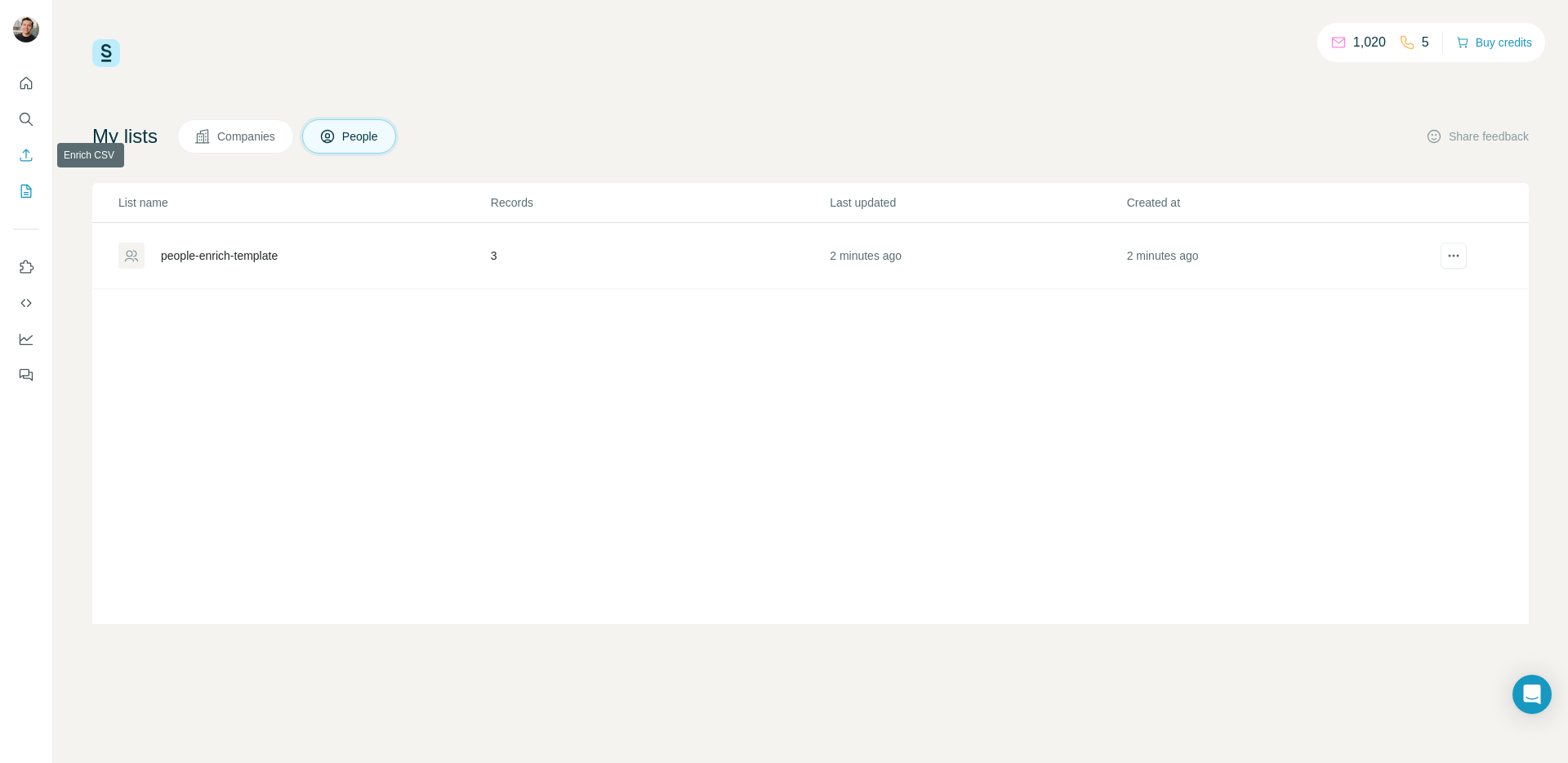
click at [26, 159] on icon "Enrich CSV" at bounding box center [26, 155] width 17 height 17
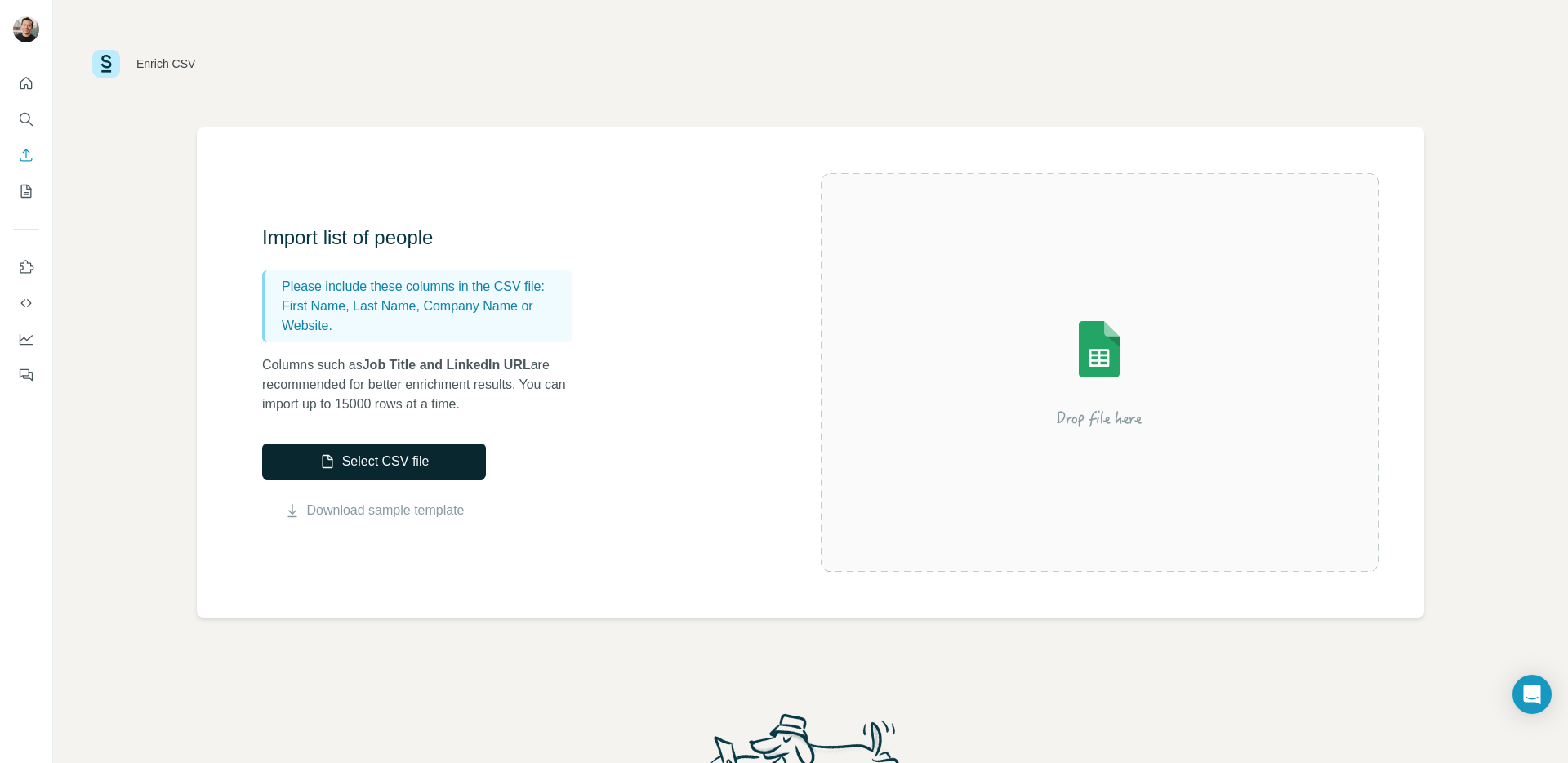
click at [382, 461] on button "Select CSV file" at bounding box center [374, 462] width 224 height 36
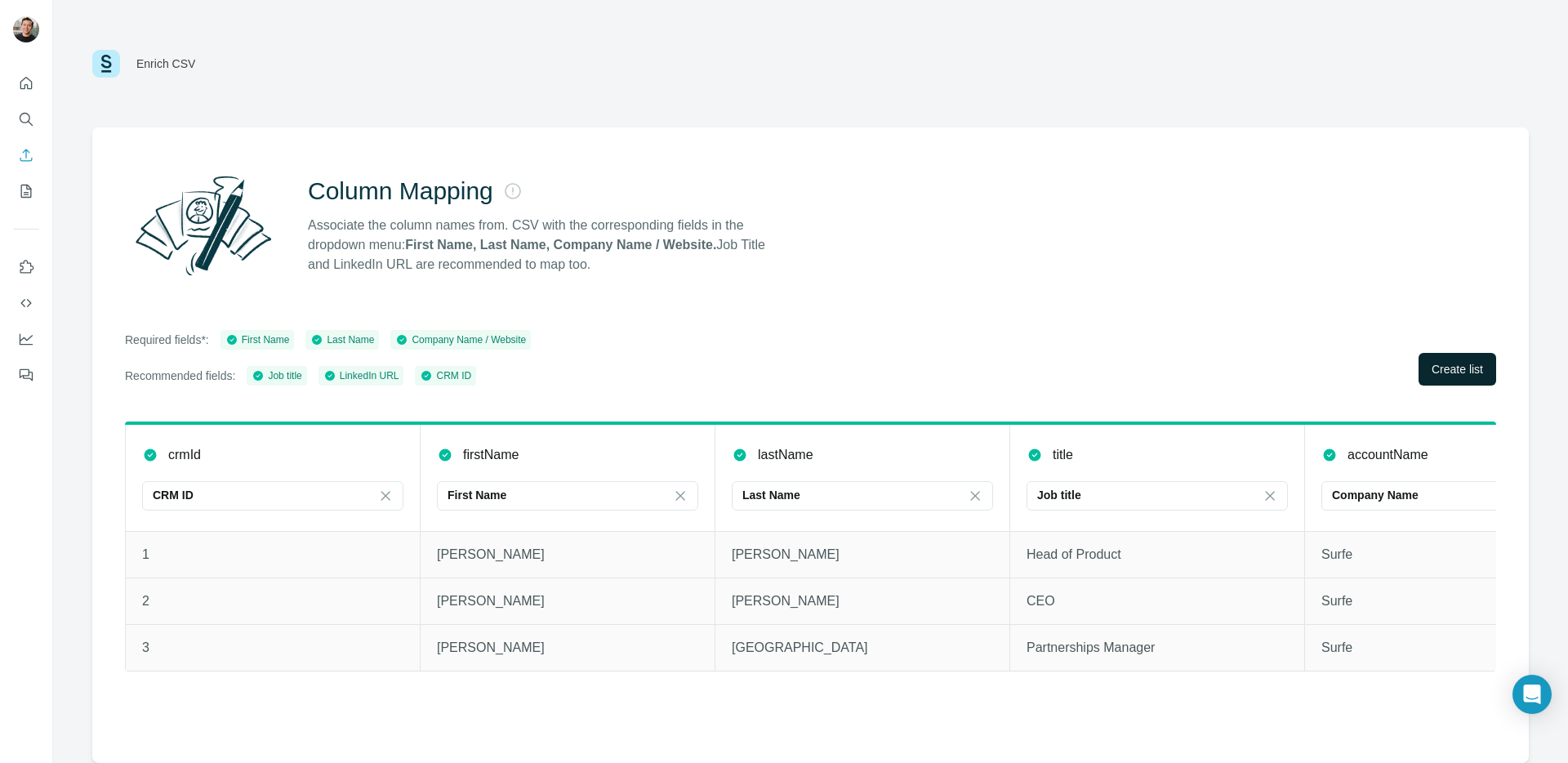
click at [1422, 365] on button "Create list" at bounding box center [1457, 369] width 78 height 33
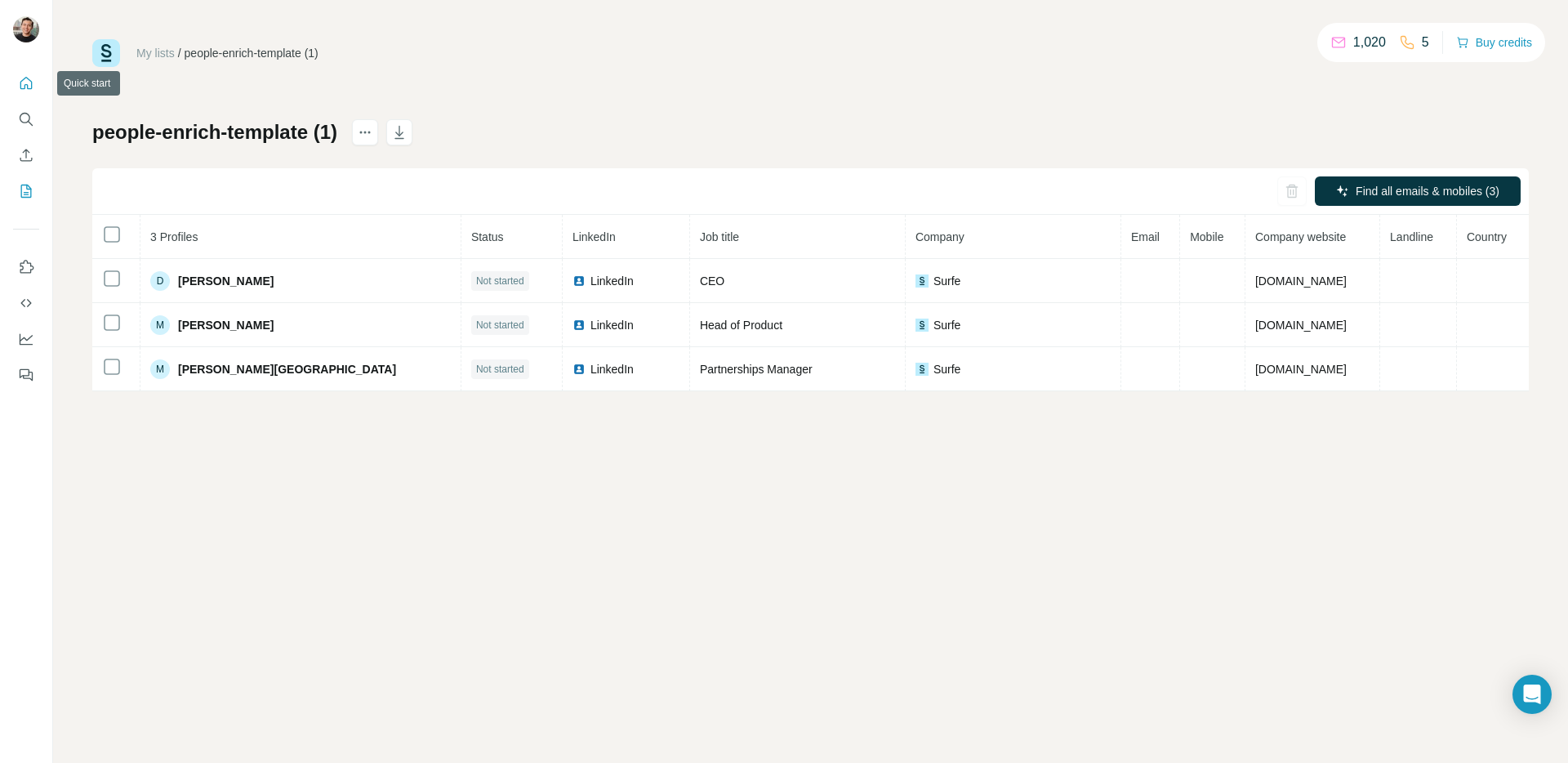
click at [24, 94] on button "Quick start" at bounding box center [26, 83] width 26 height 30
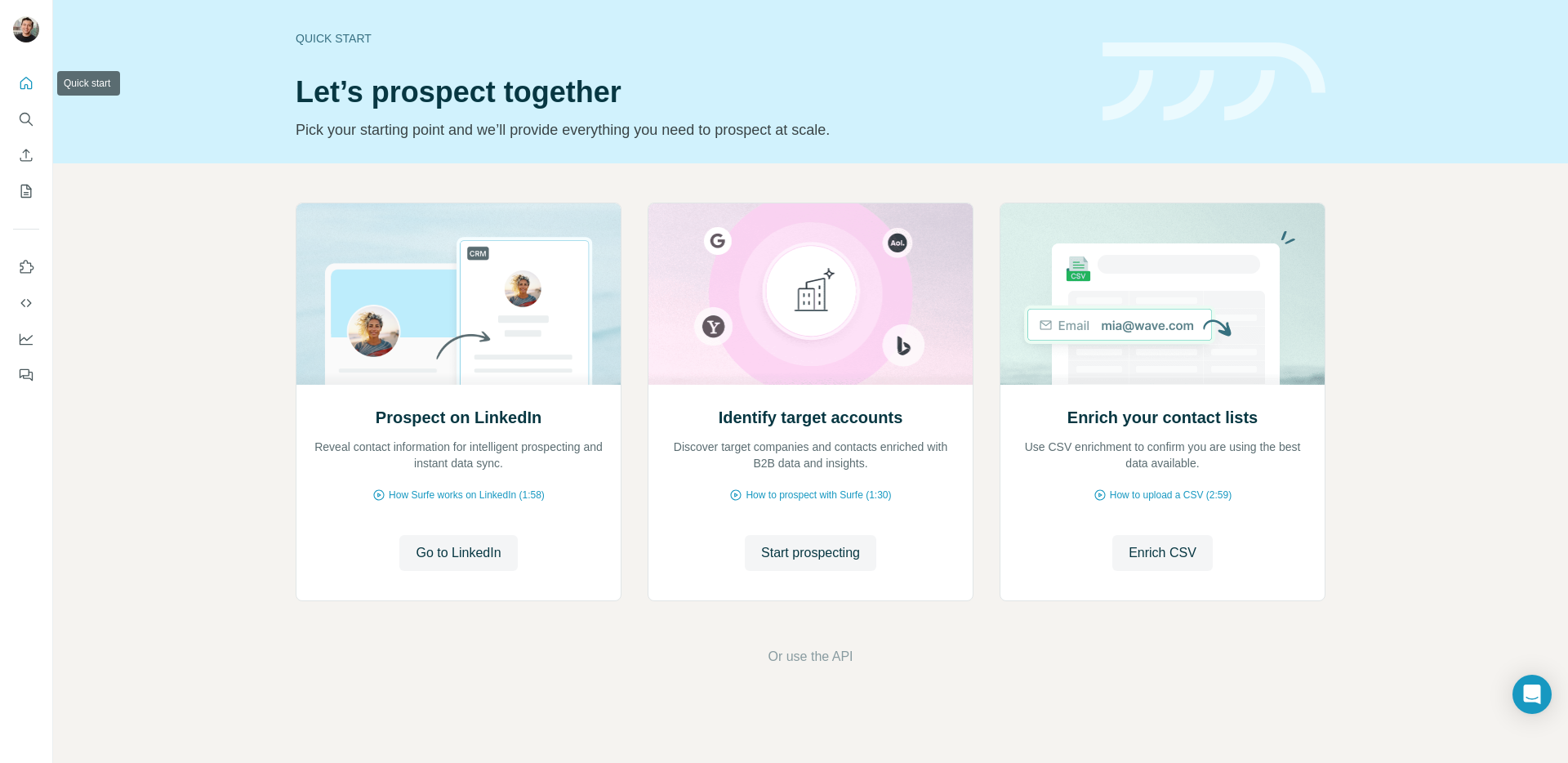
click at [25, 78] on icon "Quick start" at bounding box center [26, 83] width 12 height 12
click at [466, 530] on div "Prospect on LinkedIn Reveal contact information for intelligent prospecting and…" at bounding box center [458, 491] width 324 height 217
click at [469, 551] on span "Go to LinkedIn" at bounding box center [458, 553] width 85 height 20
click at [31, 198] on icon "My lists" at bounding box center [26, 192] width 17 height 17
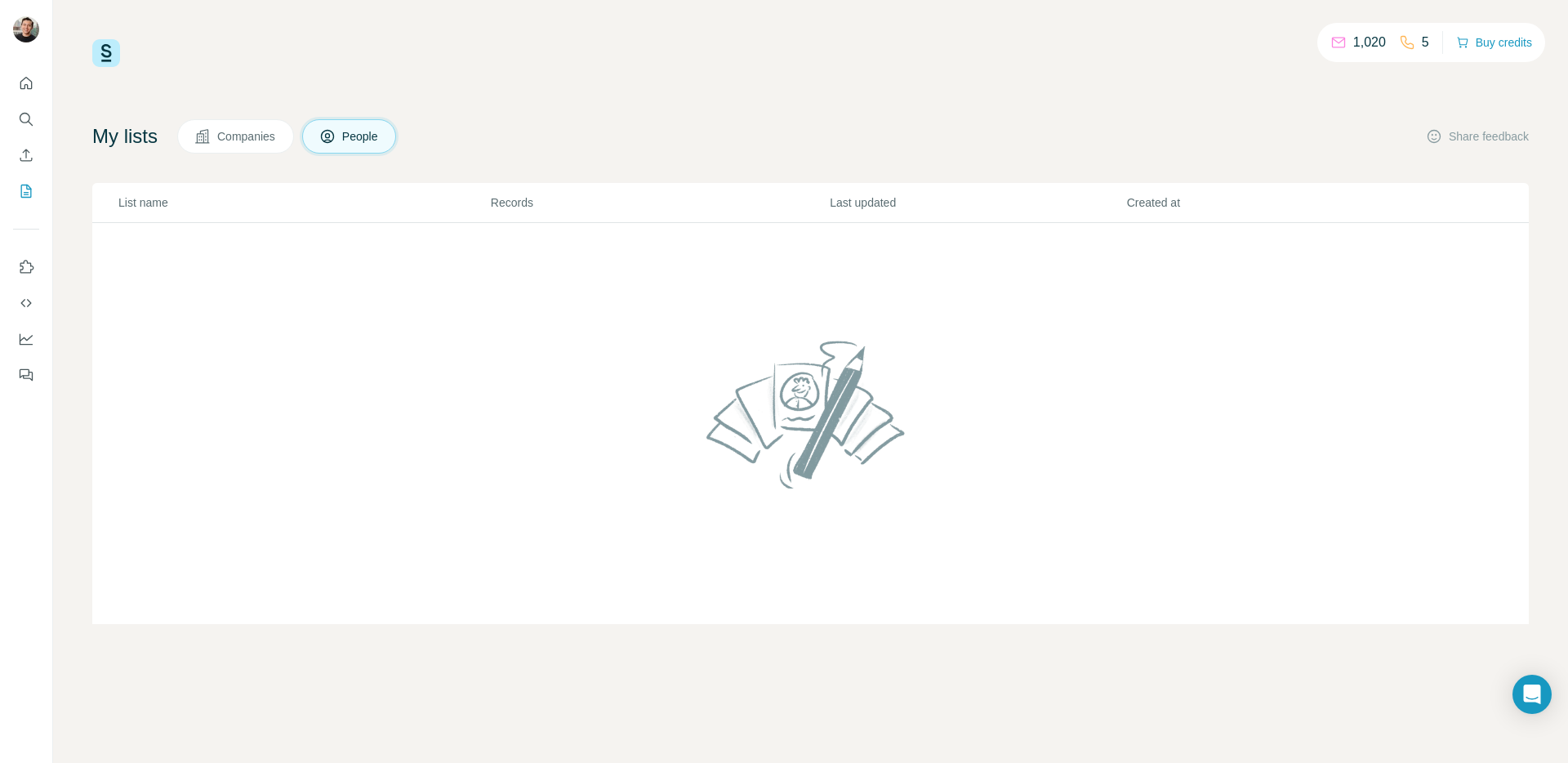
click at [239, 140] on span "Companies" at bounding box center [247, 136] width 59 height 17
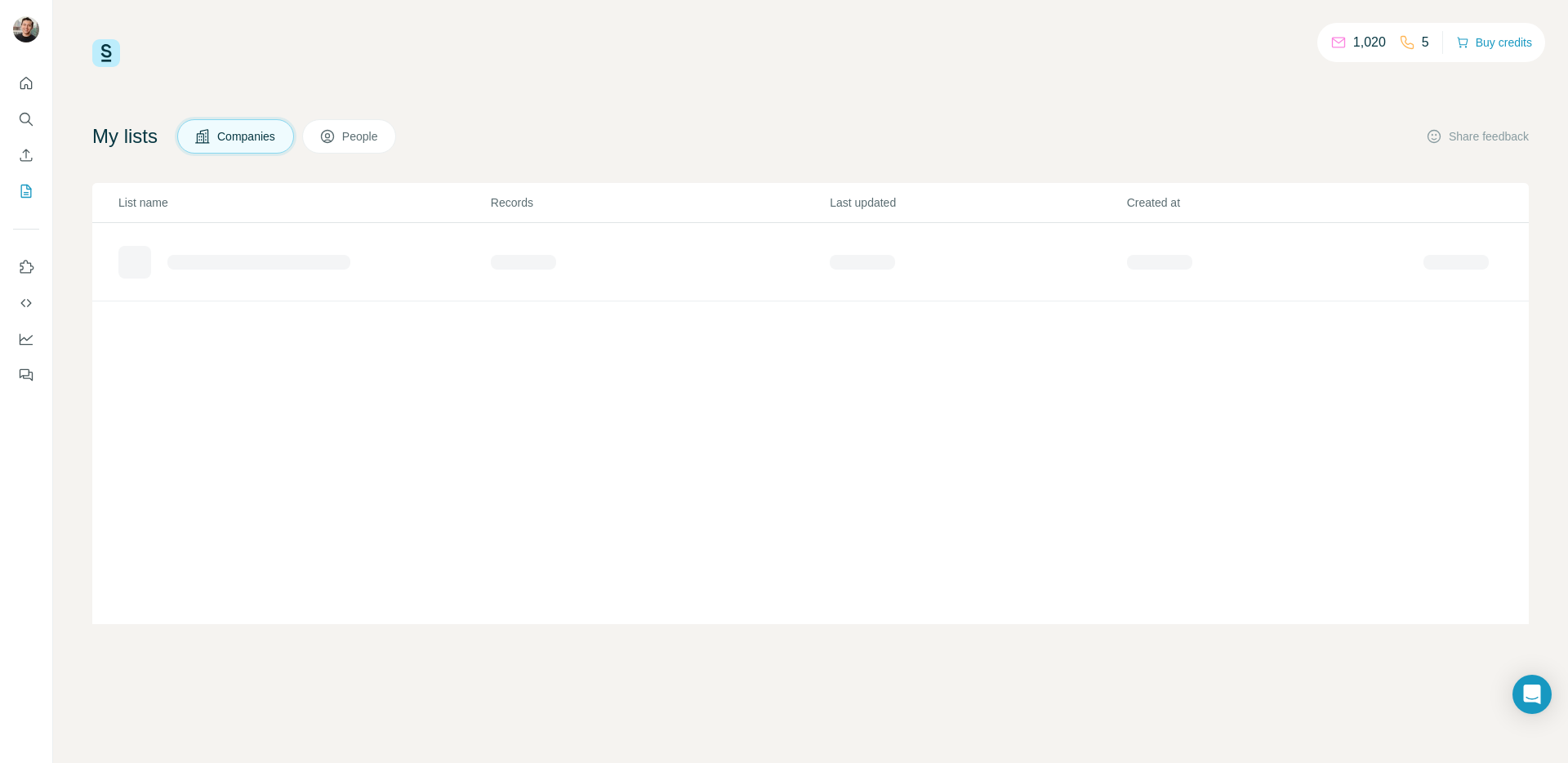
click at [336, 138] on icon at bounding box center [328, 136] width 17 height 17
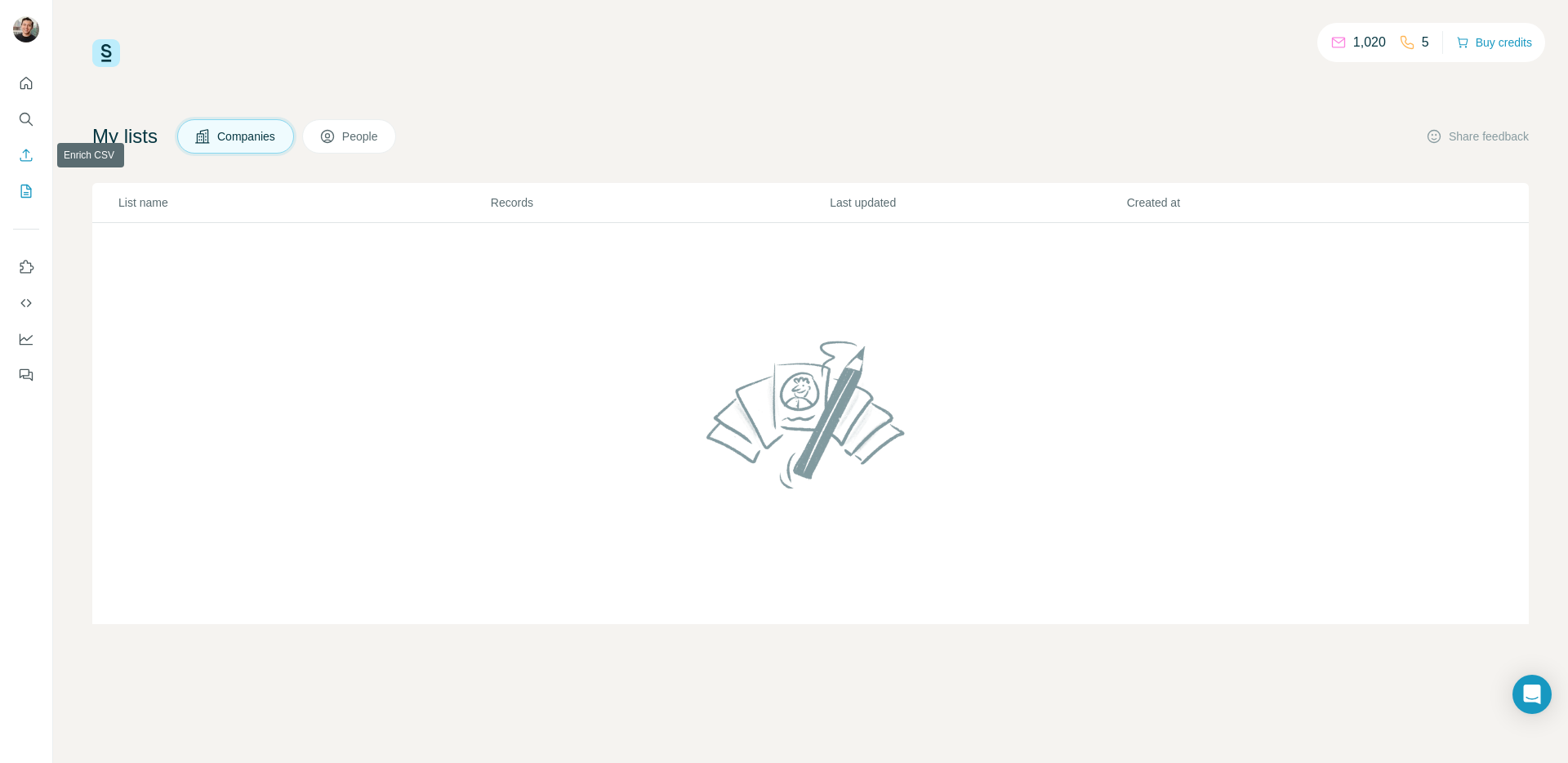
click at [29, 153] on icon "Enrich CSV" at bounding box center [26, 155] width 17 height 17
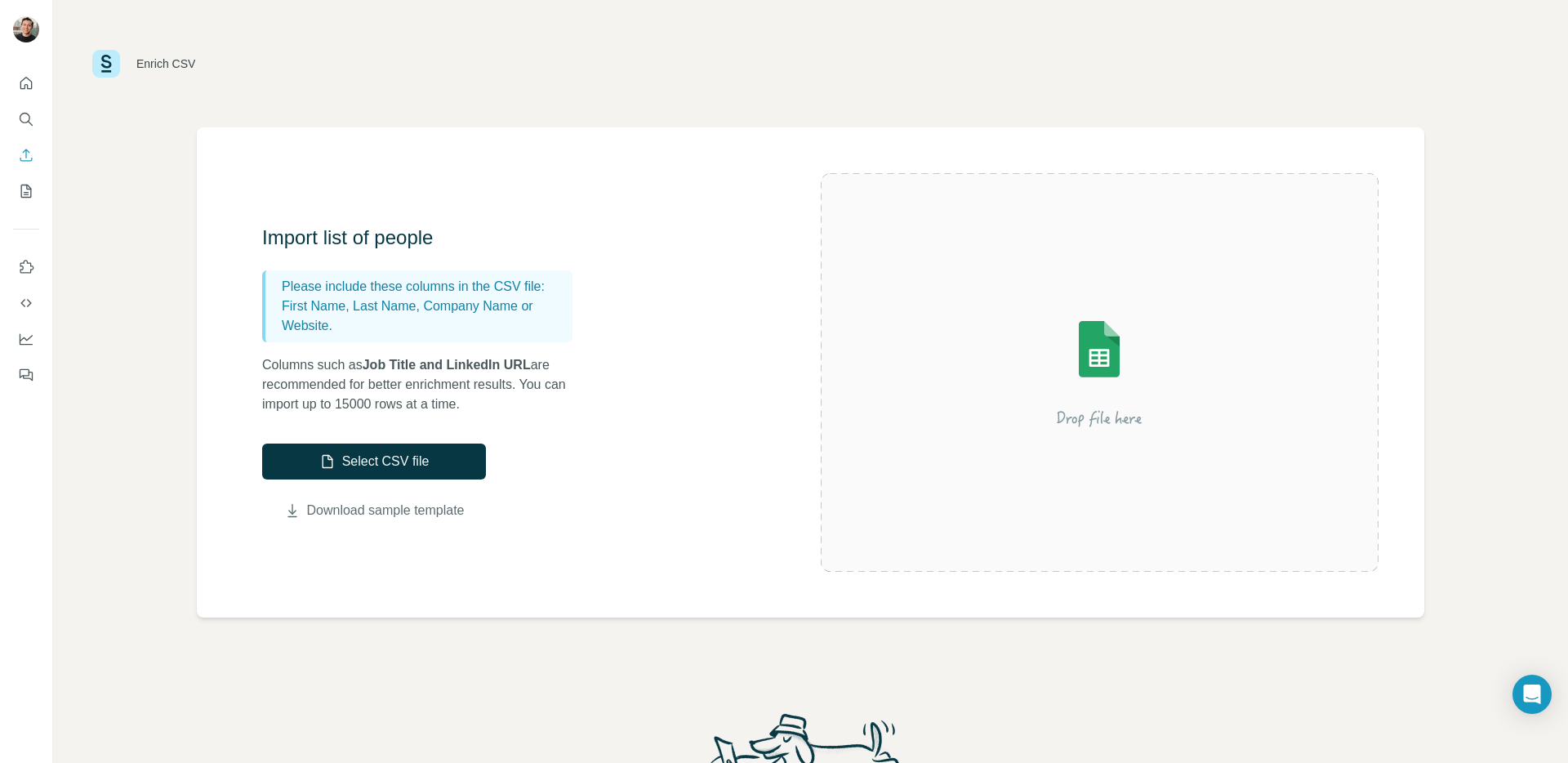
click at [393, 505] on link "Download sample template" at bounding box center [386, 510] width 158 height 20
click at [419, 458] on button "Select CSV file" at bounding box center [374, 462] width 224 height 36
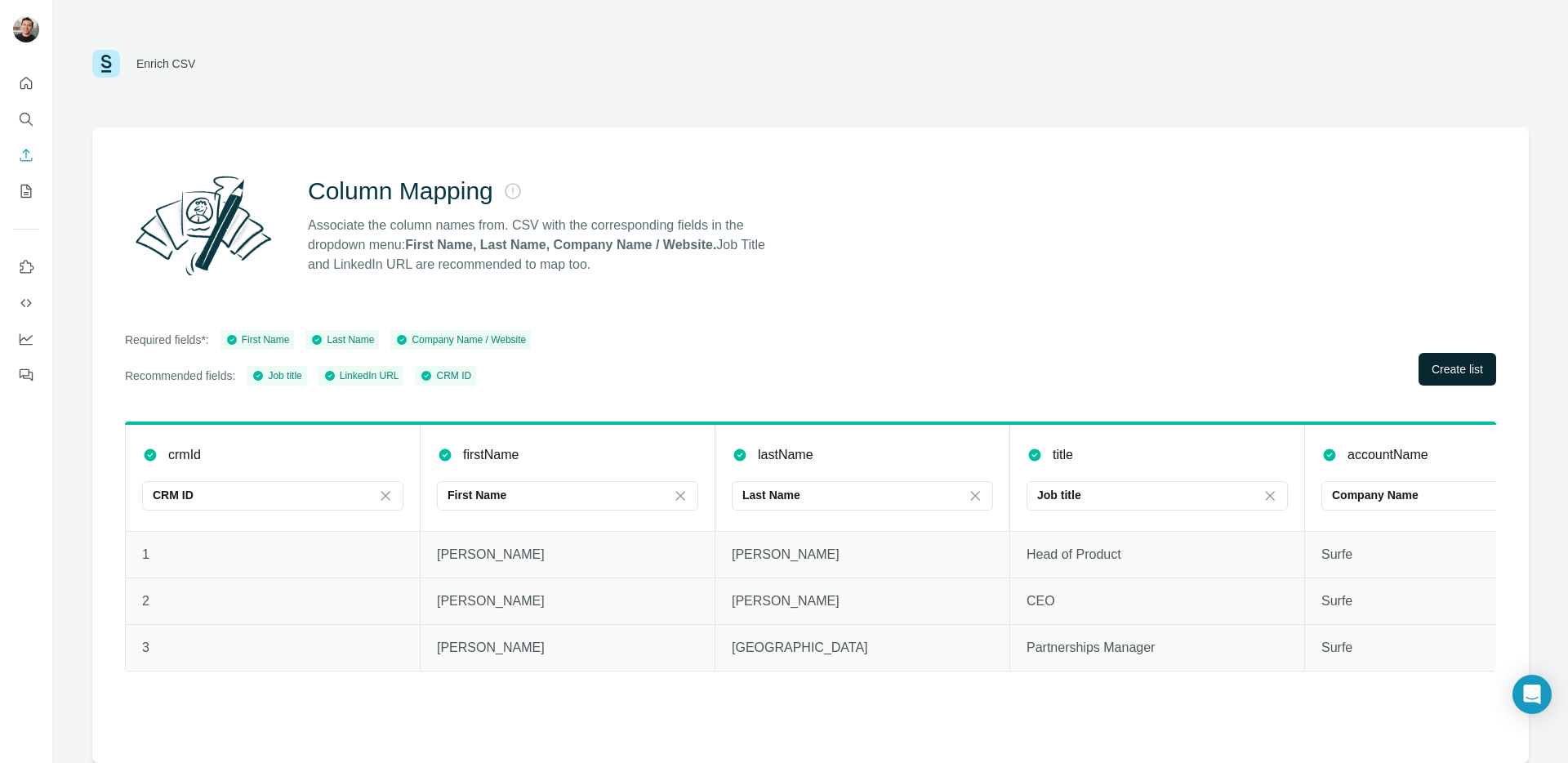
click at [1419, 372] on button "Create list" at bounding box center [1457, 369] width 78 height 33
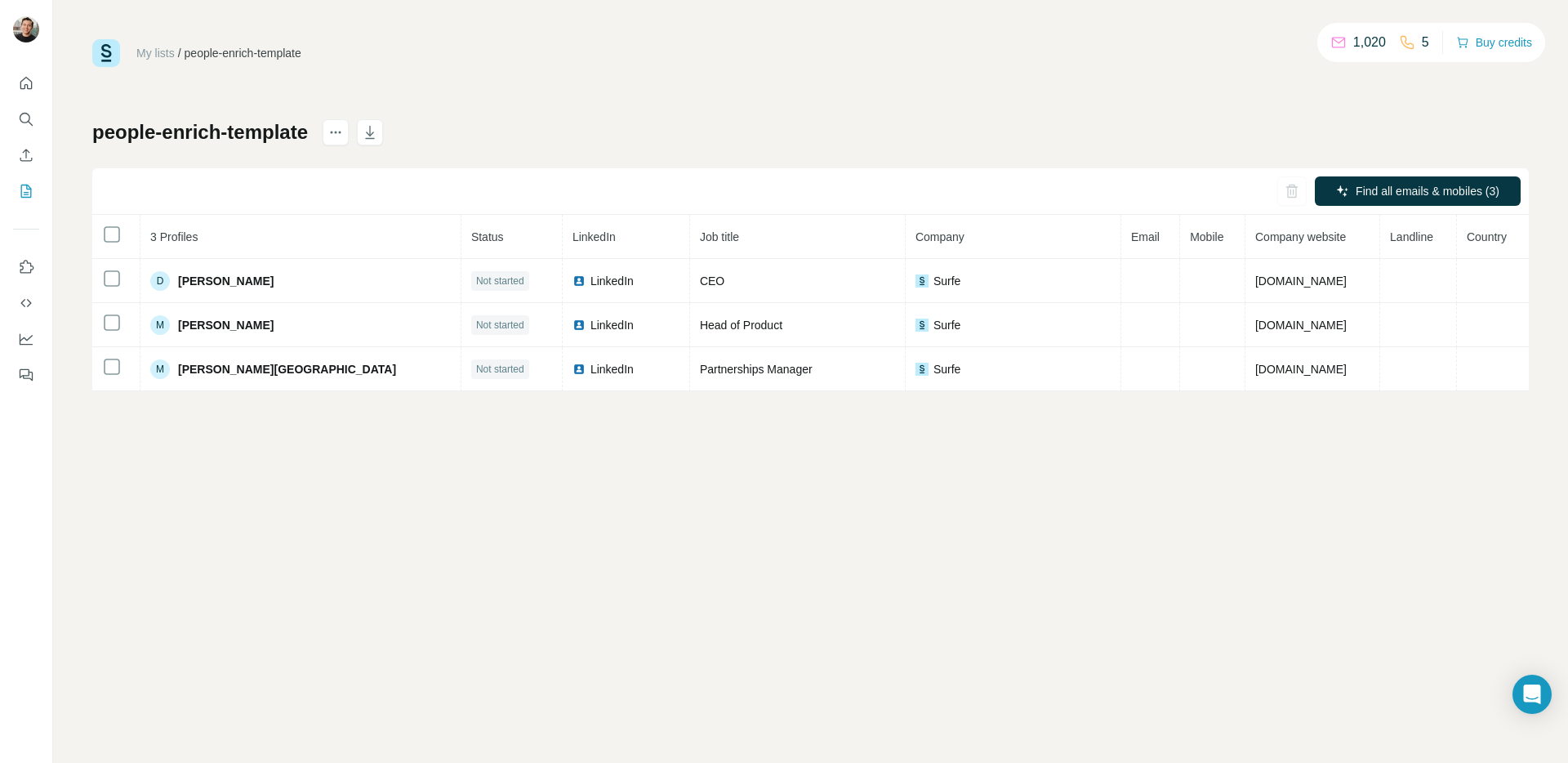
click at [765, 669] on div "My lists / people-enrich-template 1,020 5 Buy credits people-enrich-template Fi…" at bounding box center [810, 382] width 1515 height 763
click at [30, 156] on icon "Enrich CSV" at bounding box center [26, 155] width 17 height 17
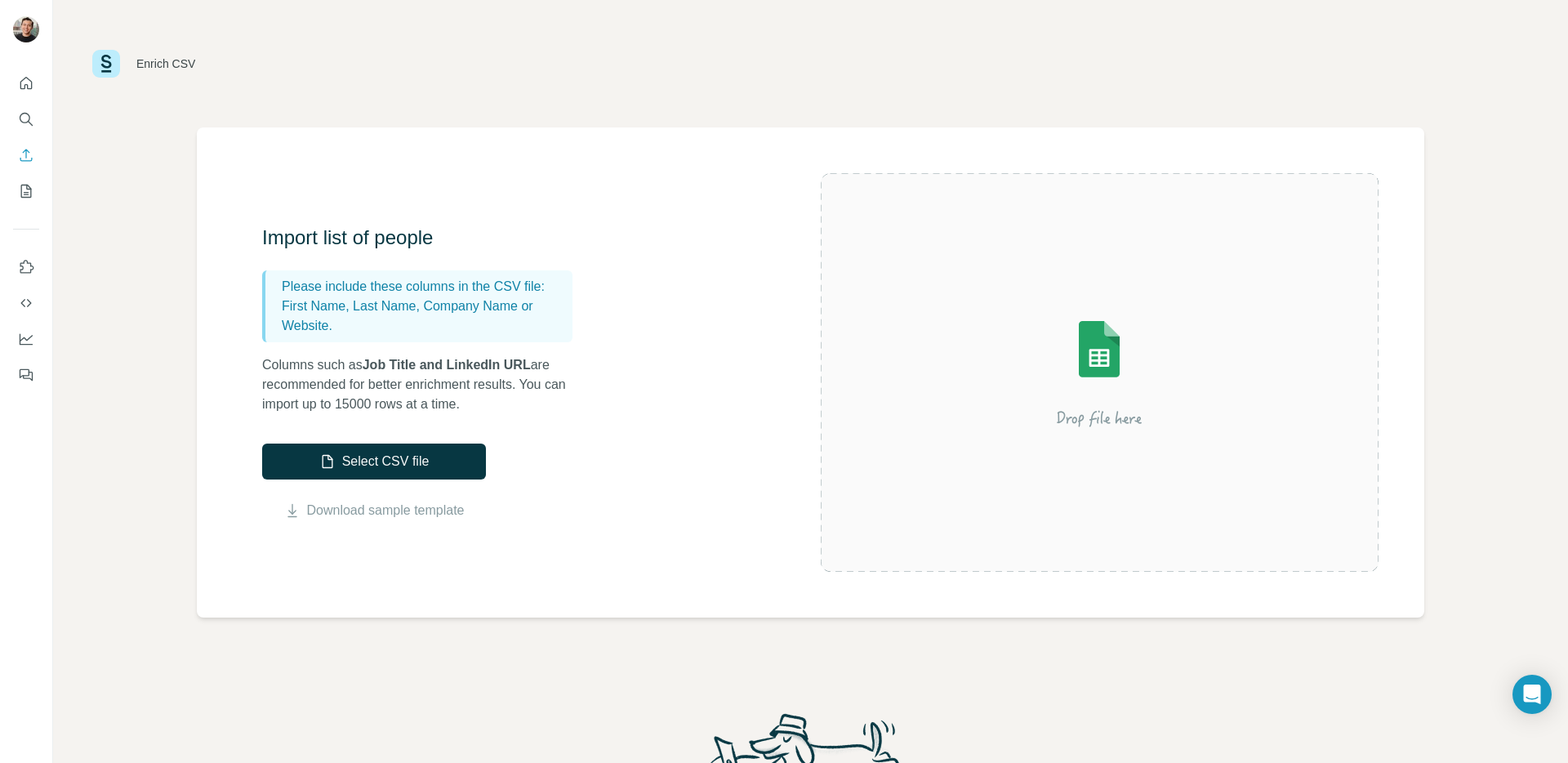
click at [585, 600] on div "Import list of people Please include these columns in the CSV file: First Name,…" at bounding box center [810, 372] width 1228 height 490
click at [941, 87] on div "Enrich CSV" at bounding box center [811, 63] width 1437 height 49
click at [738, 60] on div "Enrich CSV" at bounding box center [811, 63] width 1437 height 49
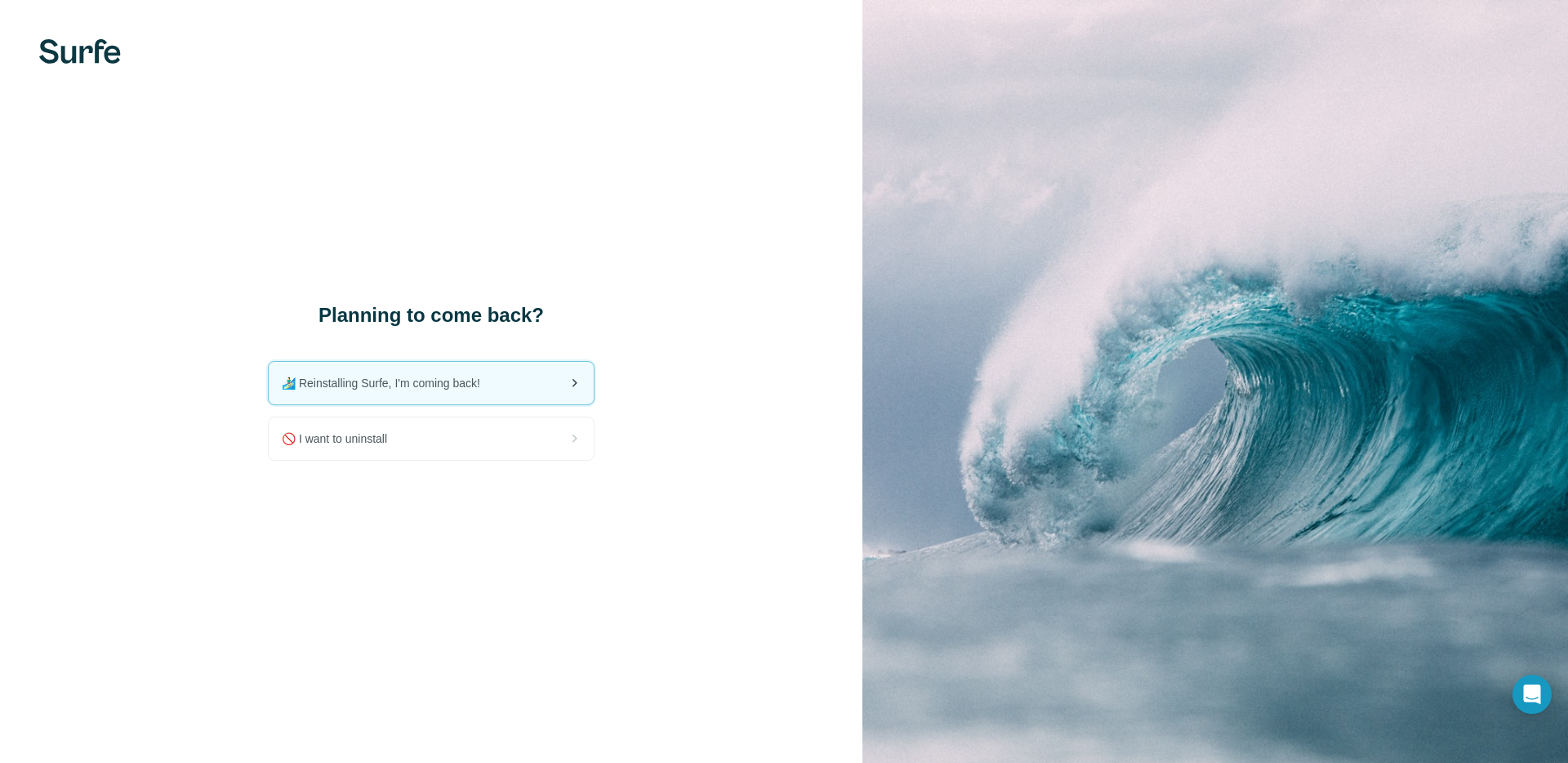
click at [541, 384] on div "🏄🏻‍♂️ Reinstalling Surfe, I'm coming back!" at bounding box center [431, 382] width 325 height 42
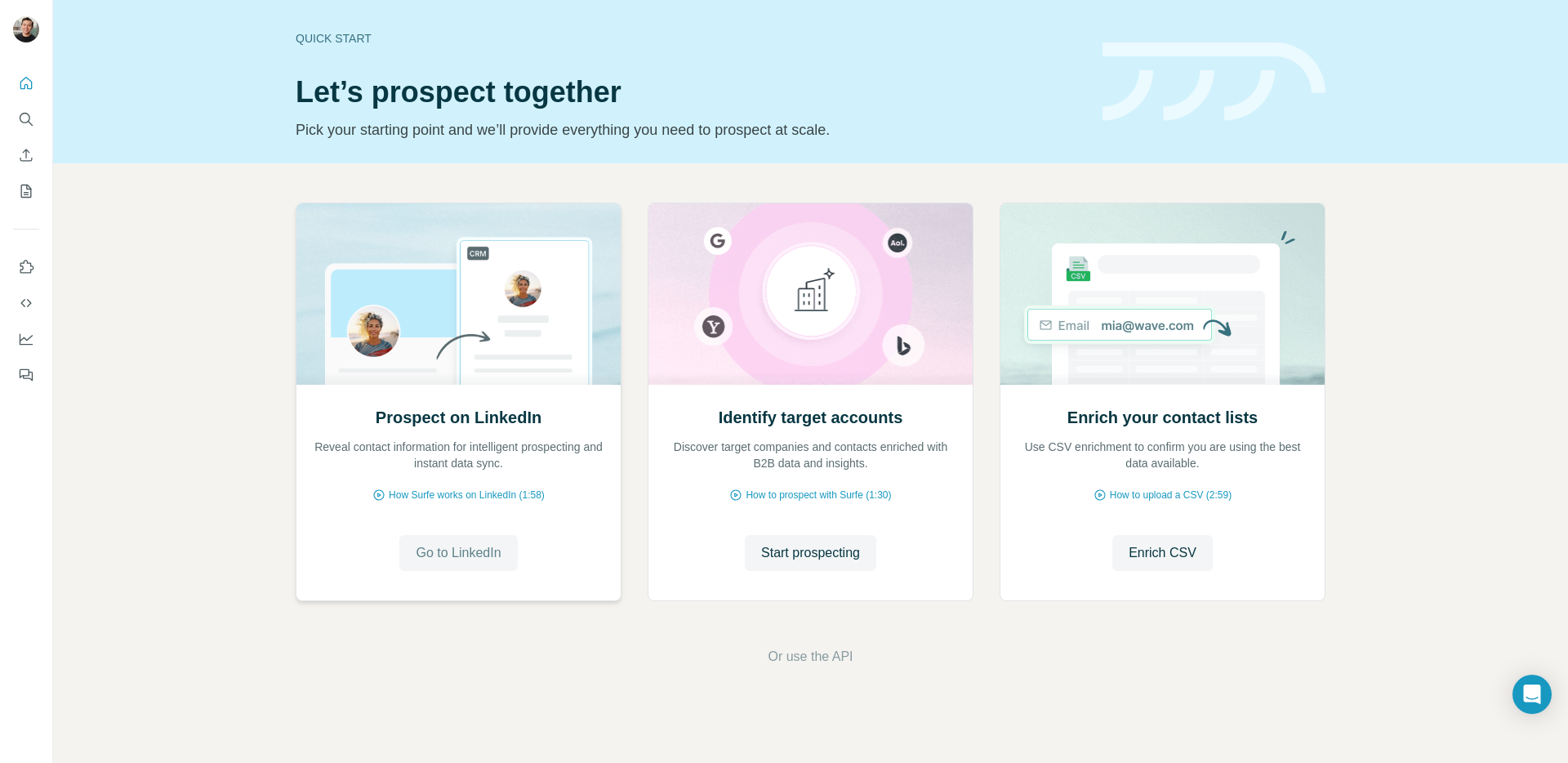
click at [484, 547] on span "Go to LinkedIn" at bounding box center [458, 553] width 85 height 20
click at [37, 266] on button "Use Surfe on LinkedIn" at bounding box center [26, 268] width 26 height 30
